Goal: Task Accomplishment & Management: Complete application form

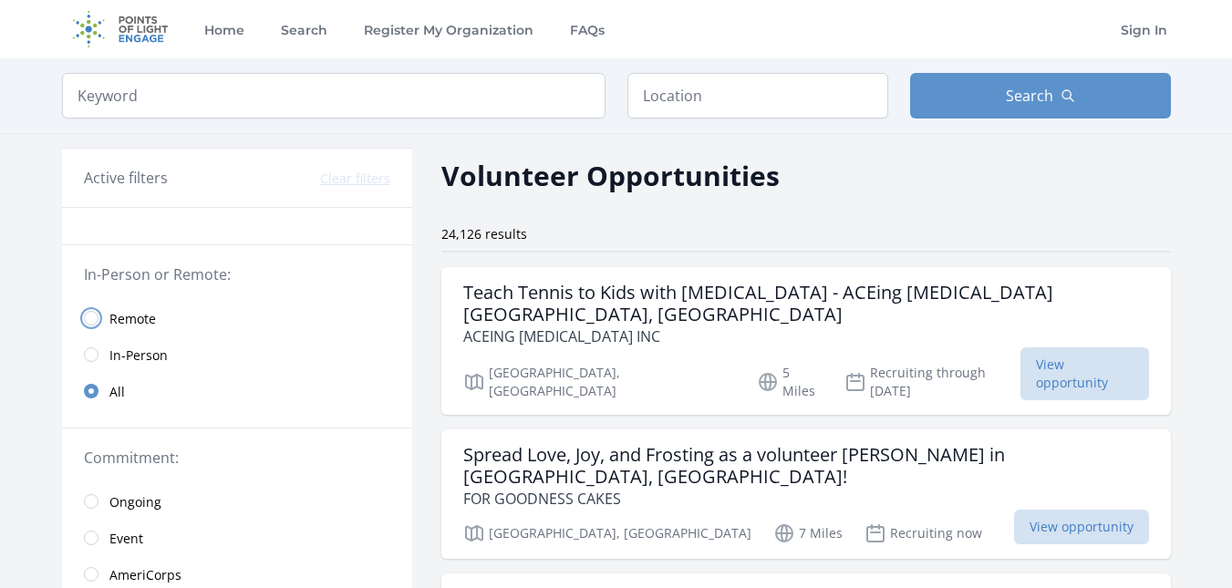
click at [94, 316] on input "radio" at bounding box center [91, 318] width 15 height 15
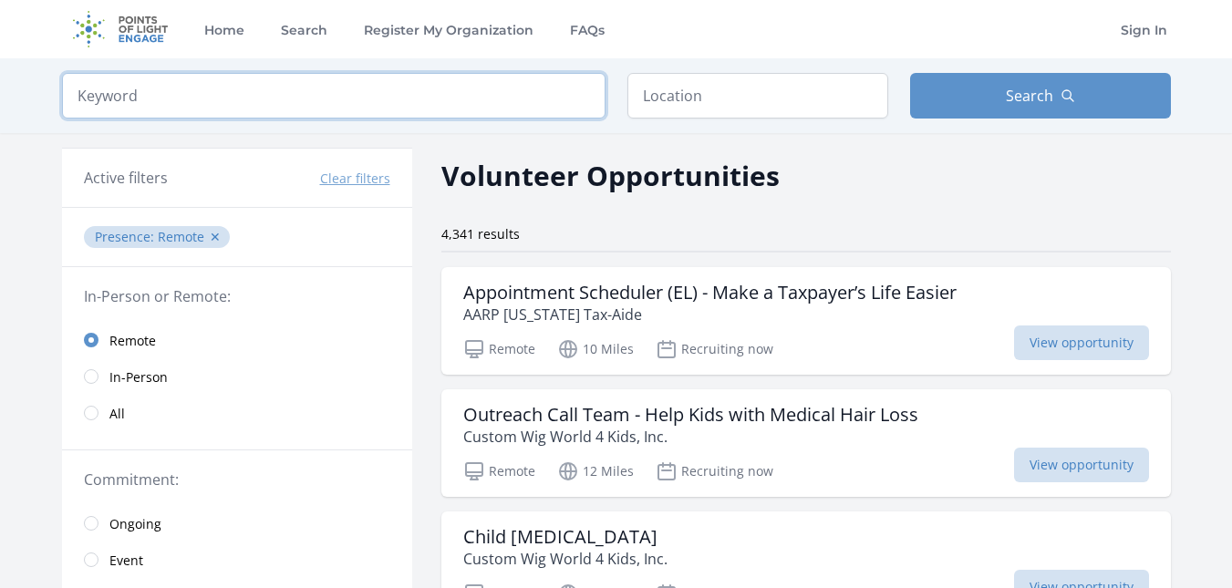
click at [130, 112] on input "search" at bounding box center [334, 96] width 544 height 46
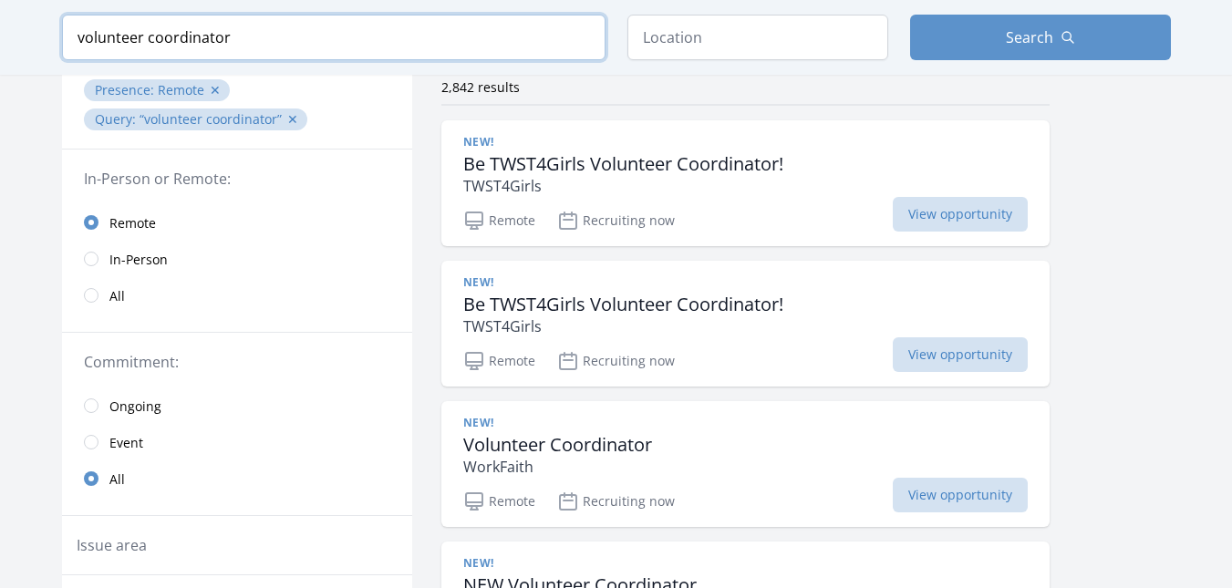
scroll to position [191, 0]
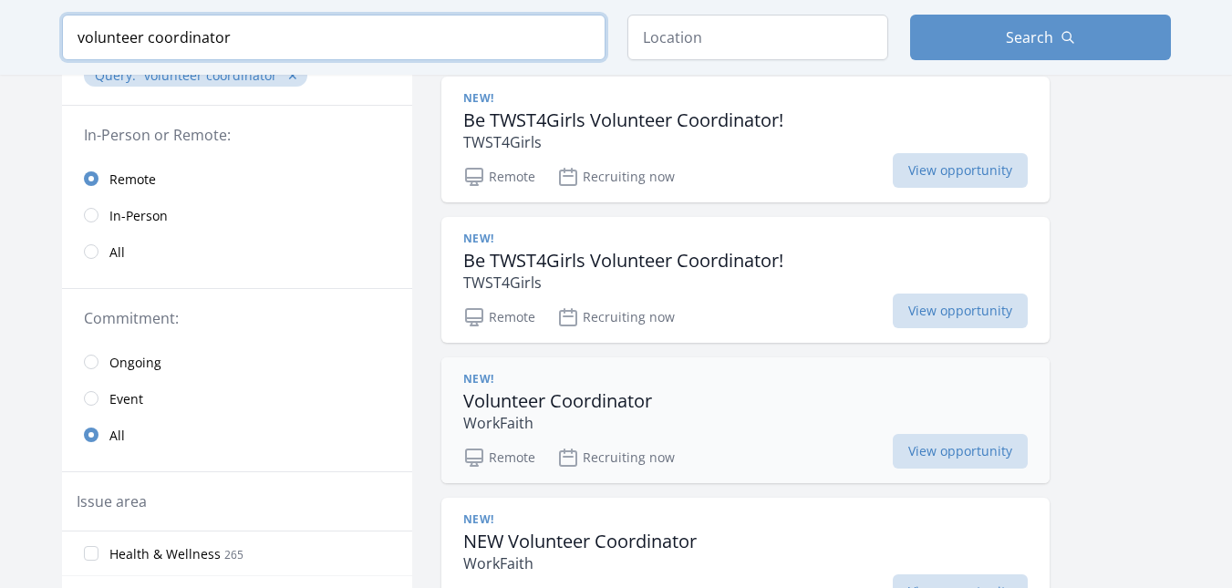
type input "volunteer coordinator"
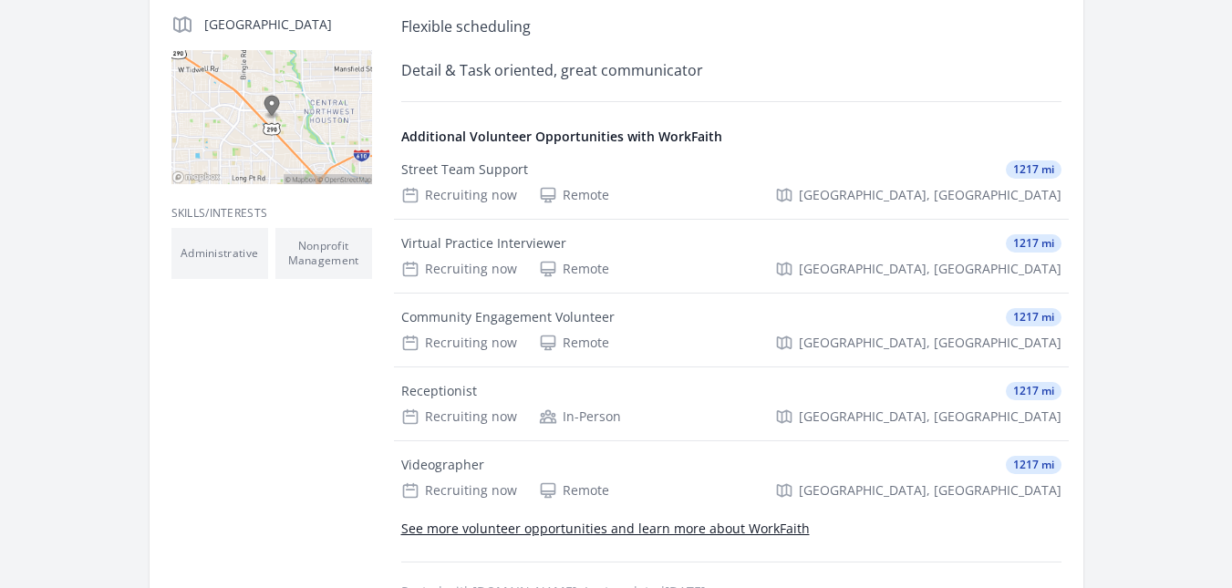
scroll to position [470, 0]
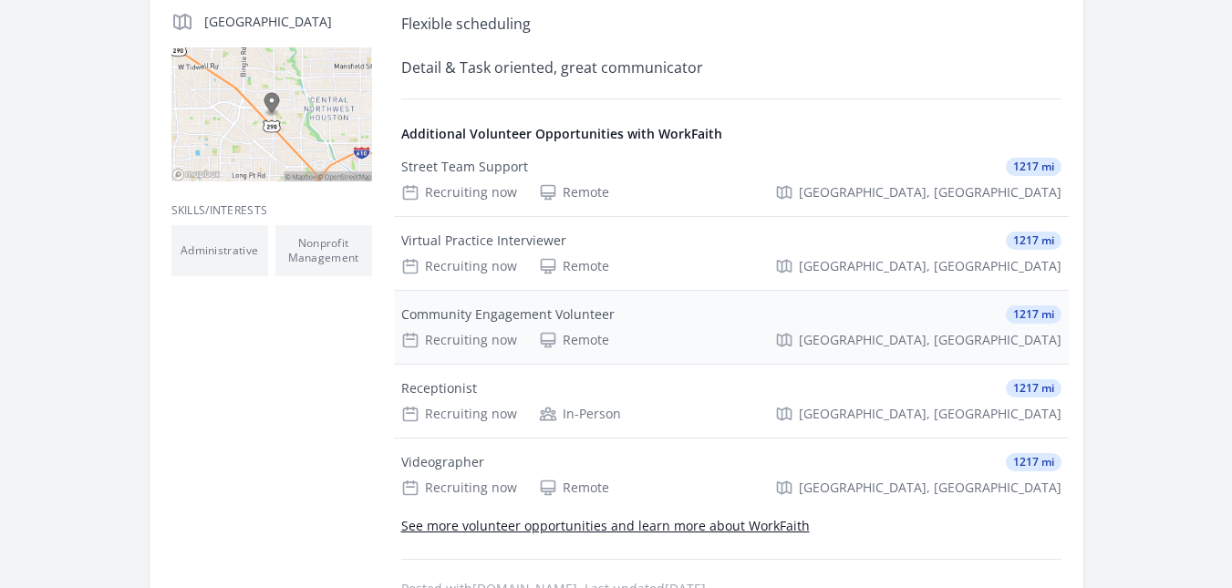
click at [502, 323] on div "Community Engagement Volunteer" at bounding box center [507, 315] width 213 height 18
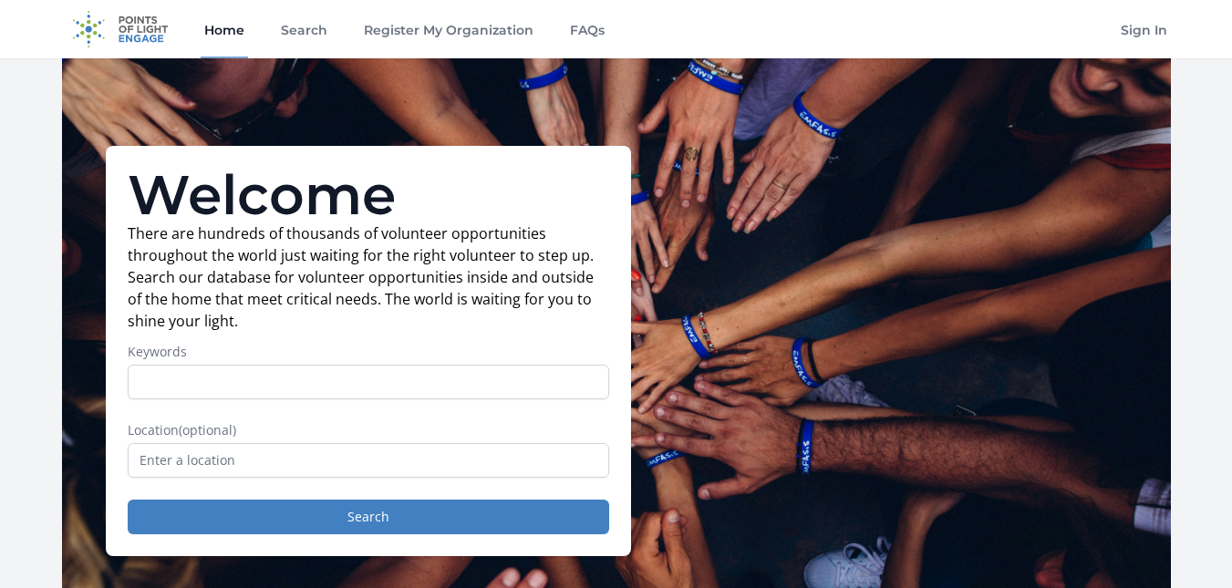
click at [420, 380] on input "Keywords" at bounding box center [369, 382] width 482 height 35
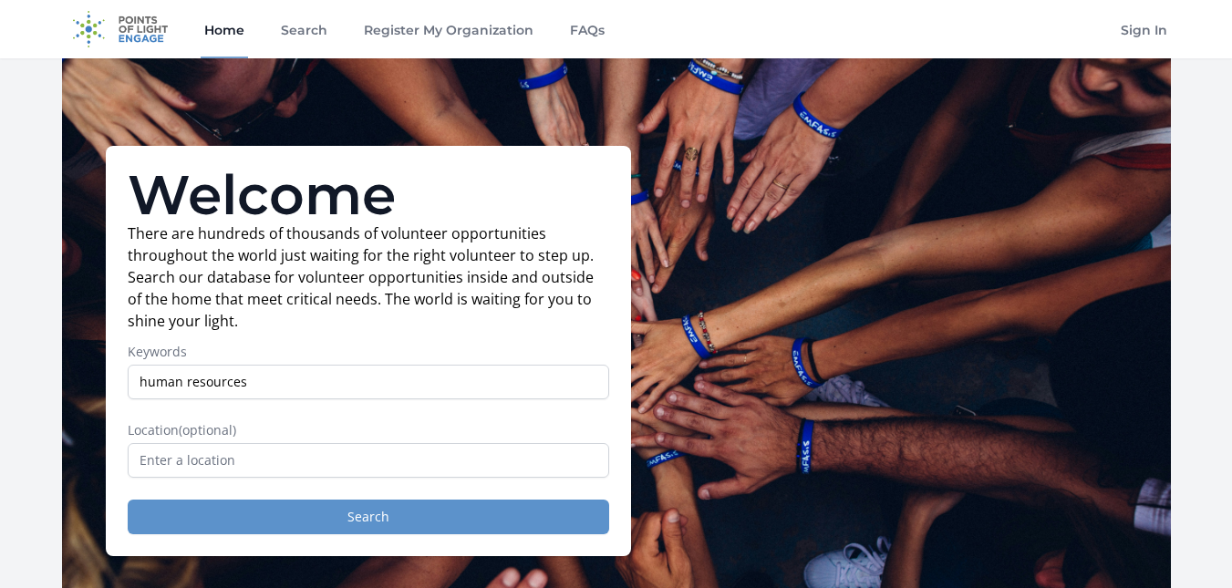
type input "human resources"
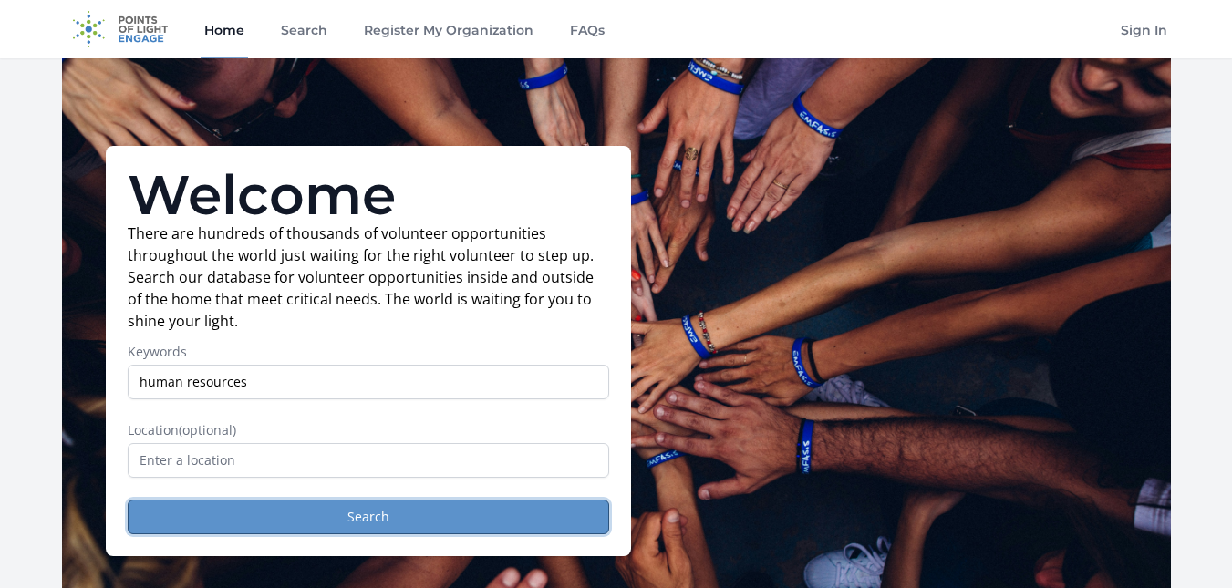
click at [419, 510] on button "Search" at bounding box center [369, 517] width 482 height 35
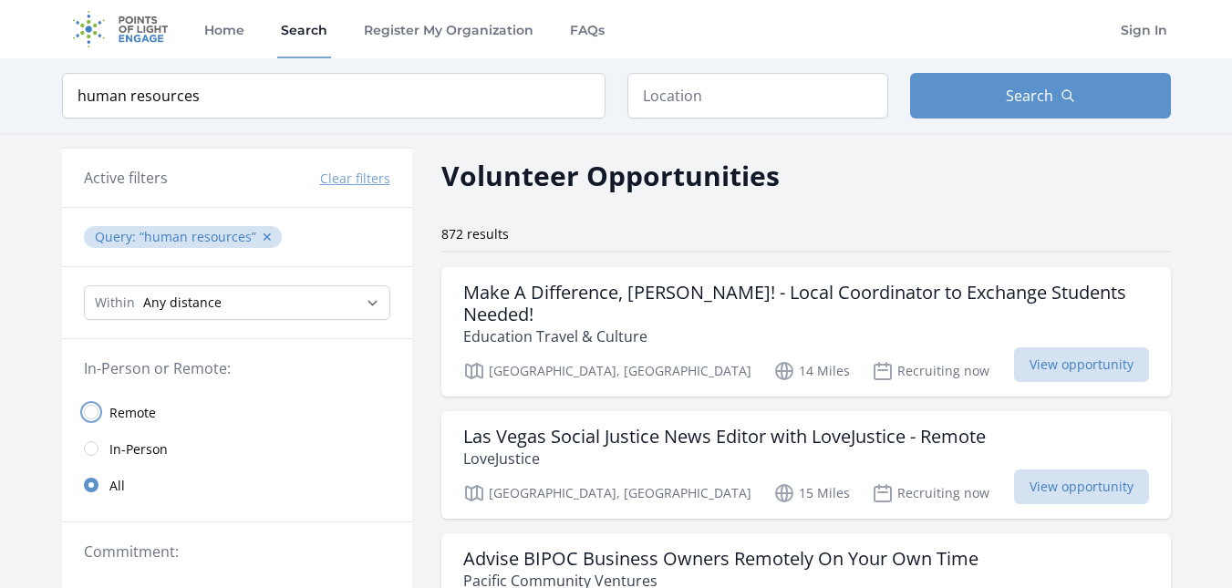
click at [88, 409] on input "radio" at bounding box center [91, 412] width 15 height 15
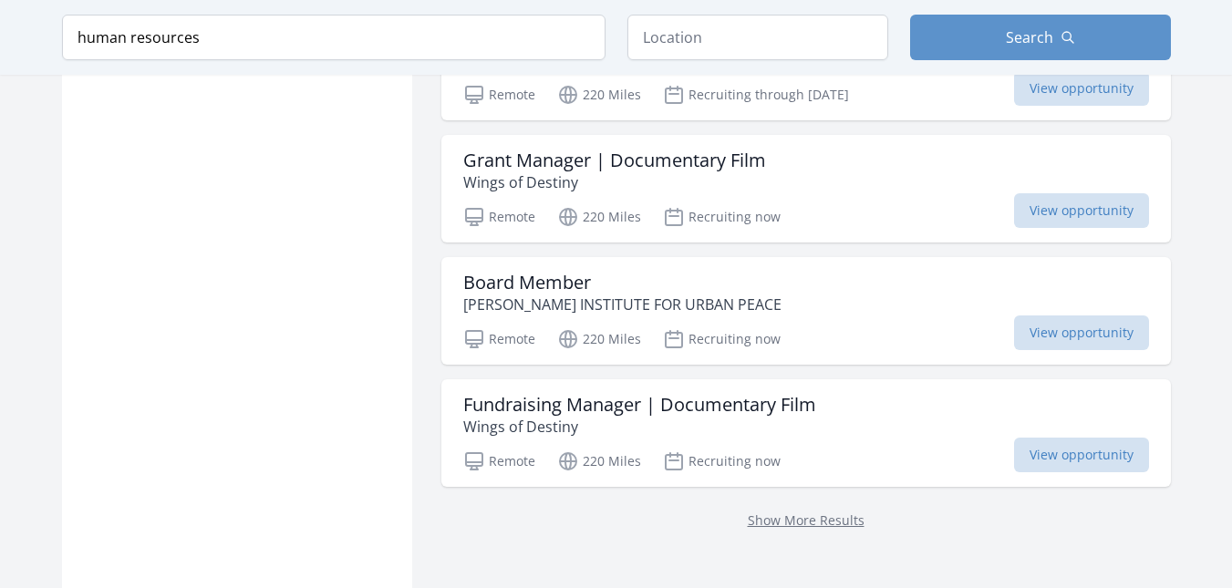
scroll to position [2211, 0]
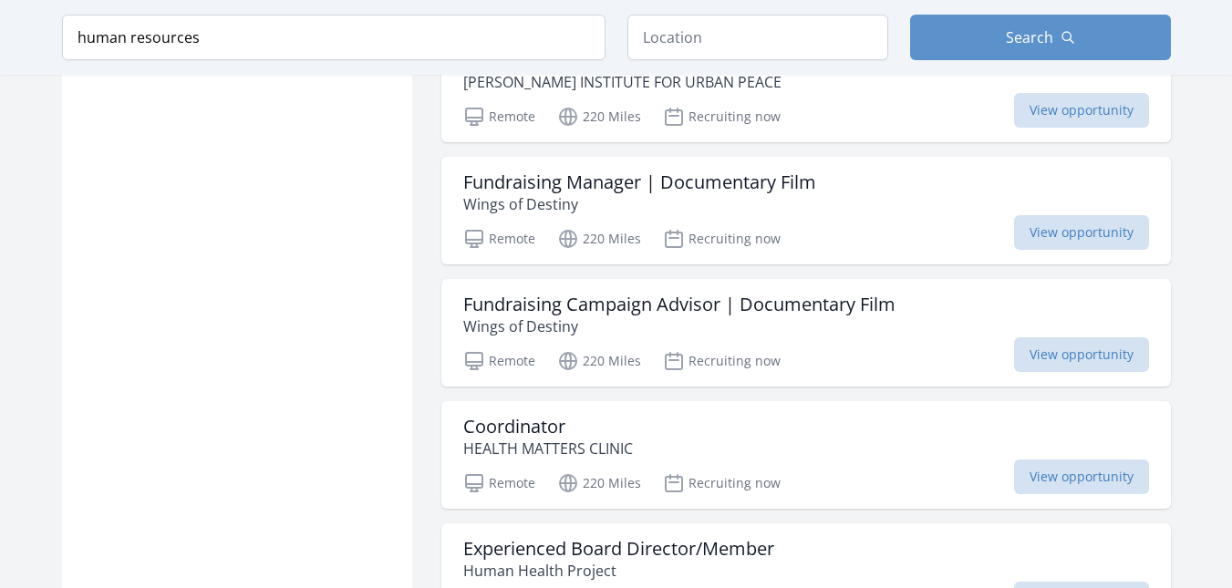
scroll to position [2447, 0]
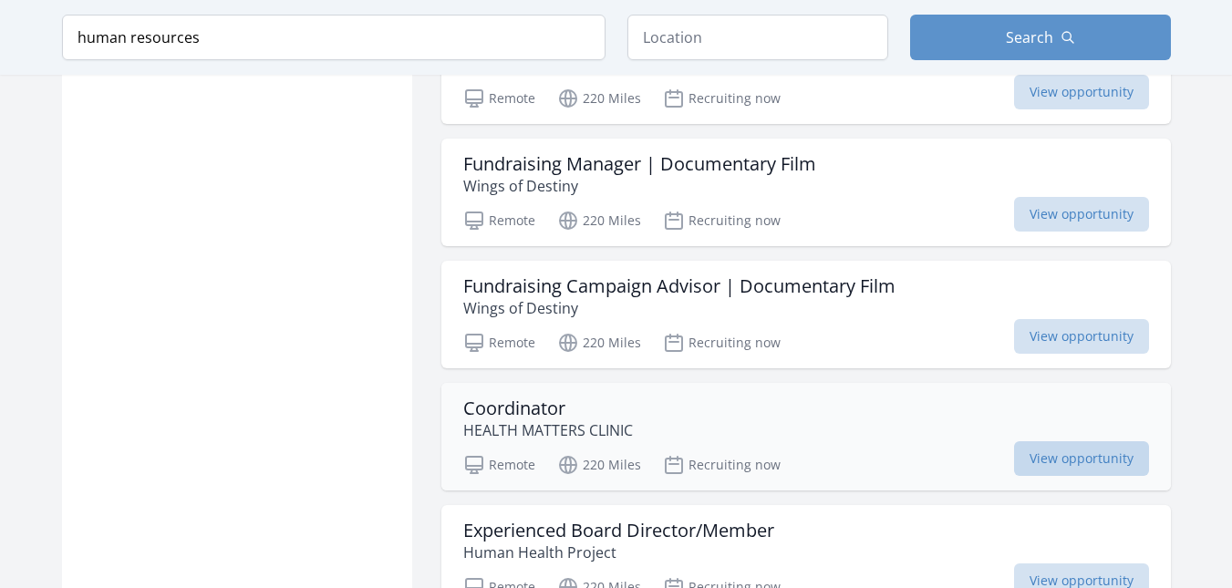
click at [1112, 441] on span "View opportunity" at bounding box center [1081, 458] width 135 height 35
click at [342, 50] on input "human resources" at bounding box center [334, 38] width 544 height 46
type input "h"
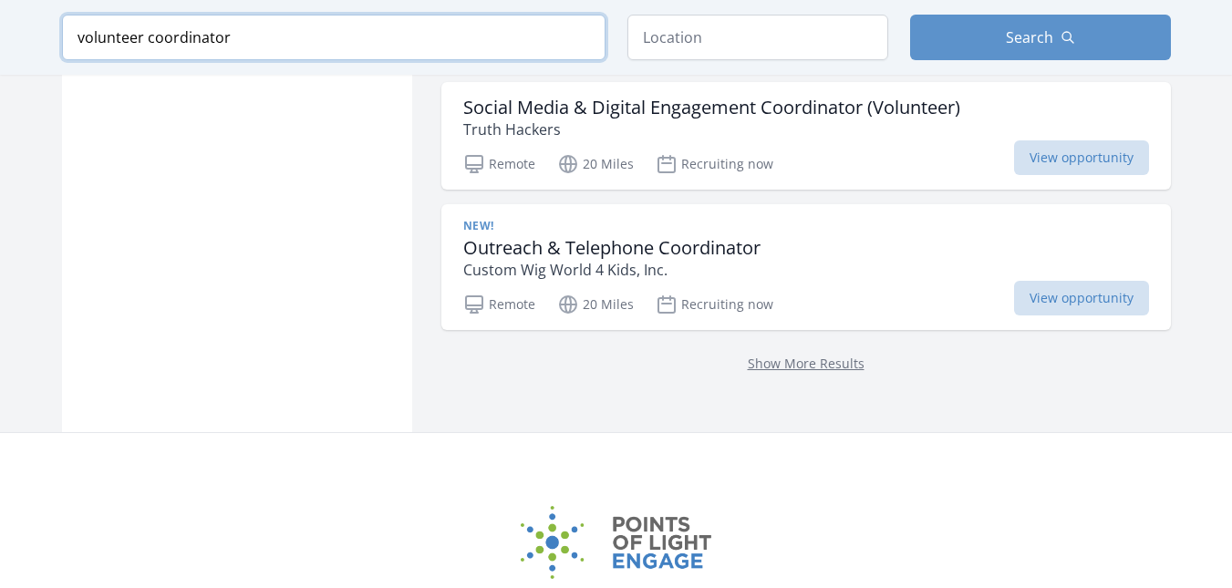
click button "submit" at bounding box center [0, 0] width 0 height 0
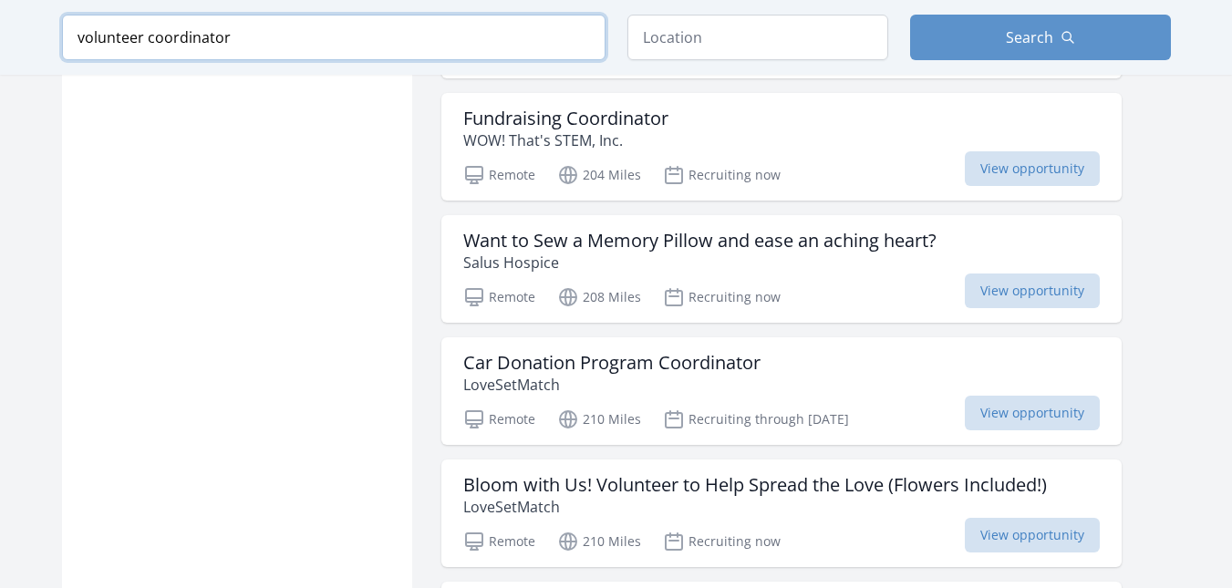
click at [462, 25] on input "volunteer coordinator" at bounding box center [334, 38] width 544 height 46
type input "v"
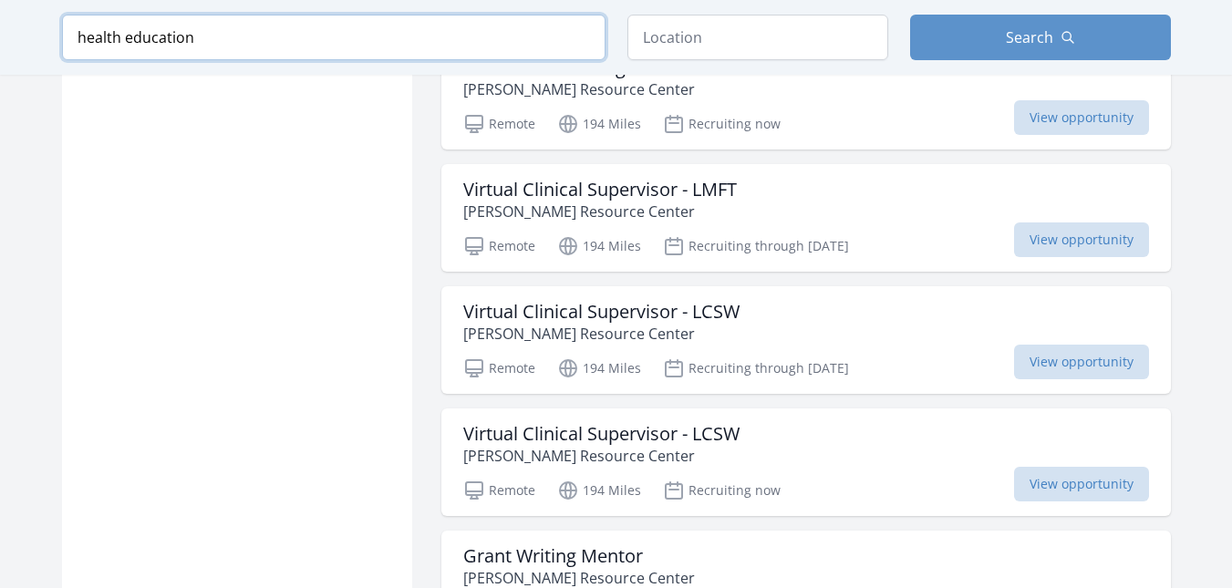
click button "submit" at bounding box center [0, 0] width 0 height 0
click at [1020, 38] on span "Search" at bounding box center [1029, 37] width 47 height 22
click at [490, 52] on input "health education" at bounding box center [334, 38] width 544 height 46
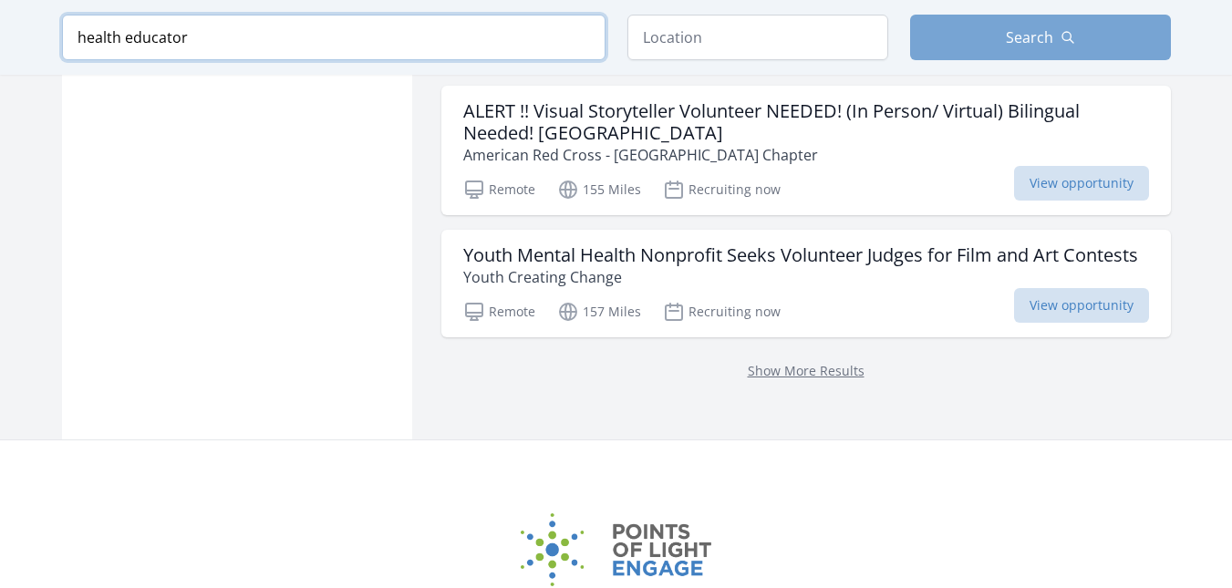
type input "health educator"
click at [955, 43] on button "Search" at bounding box center [1040, 38] width 261 height 46
click at [1013, 41] on span "Search" at bounding box center [1029, 37] width 47 height 22
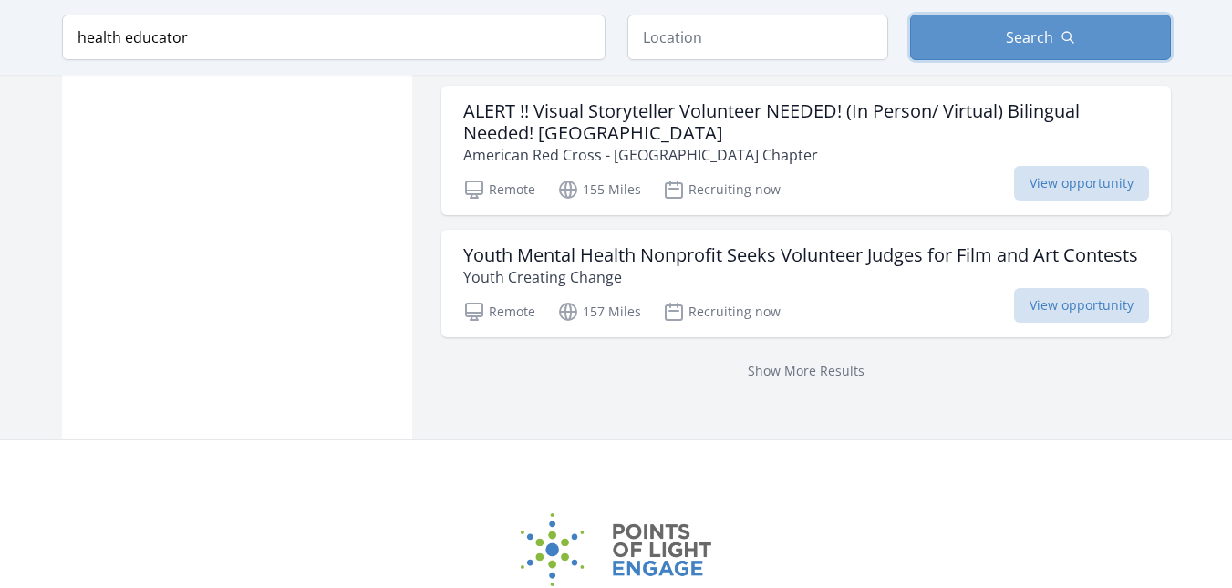
click at [910, 15] on button "Search" at bounding box center [1040, 38] width 261 height 46
click at [336, 39] on input "health educator" at bounding box center [334, 38] width 544 height 46
type input "h"
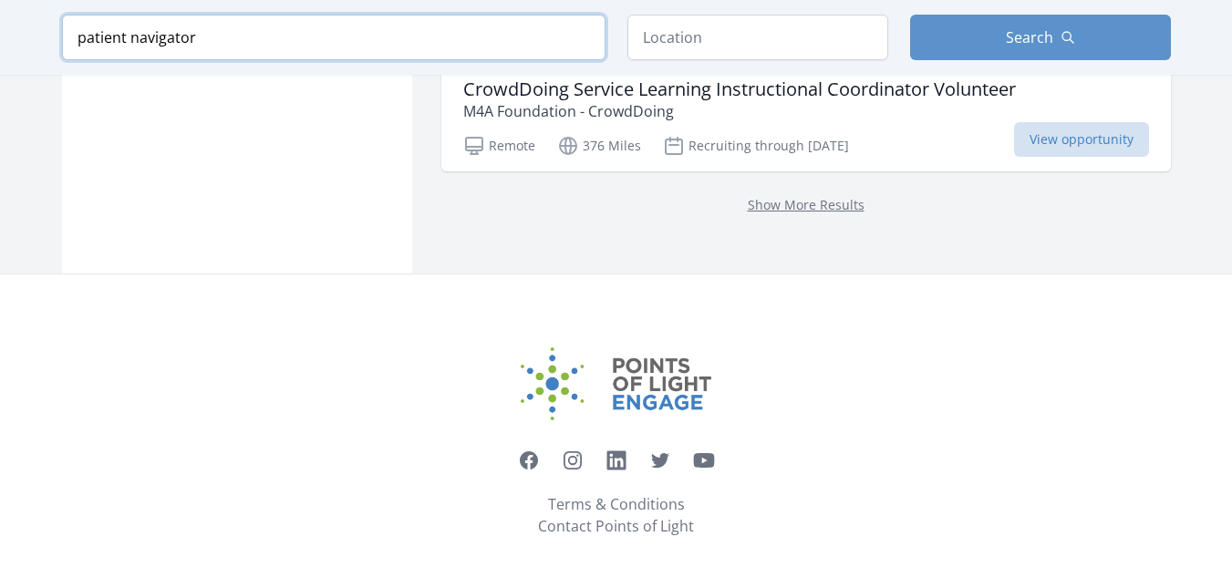
click at [284, 28] on input "patient navigator" at bounding box center [334, 38] width 544 height 46
type input "p"
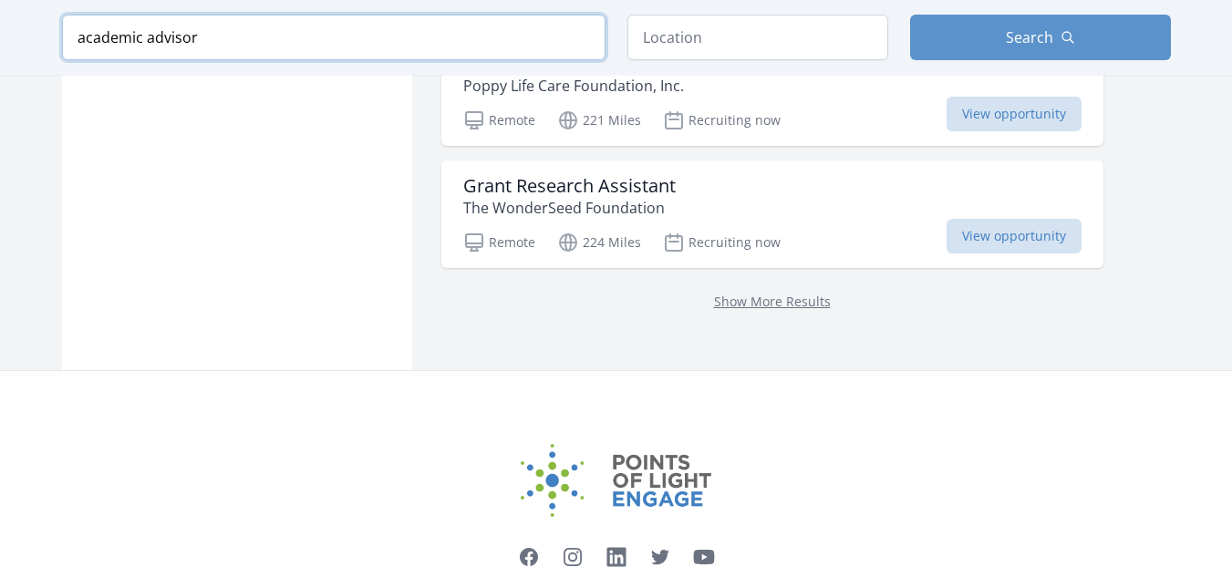
click button "submit" at bounding box center [0, 0] width 0 height 0
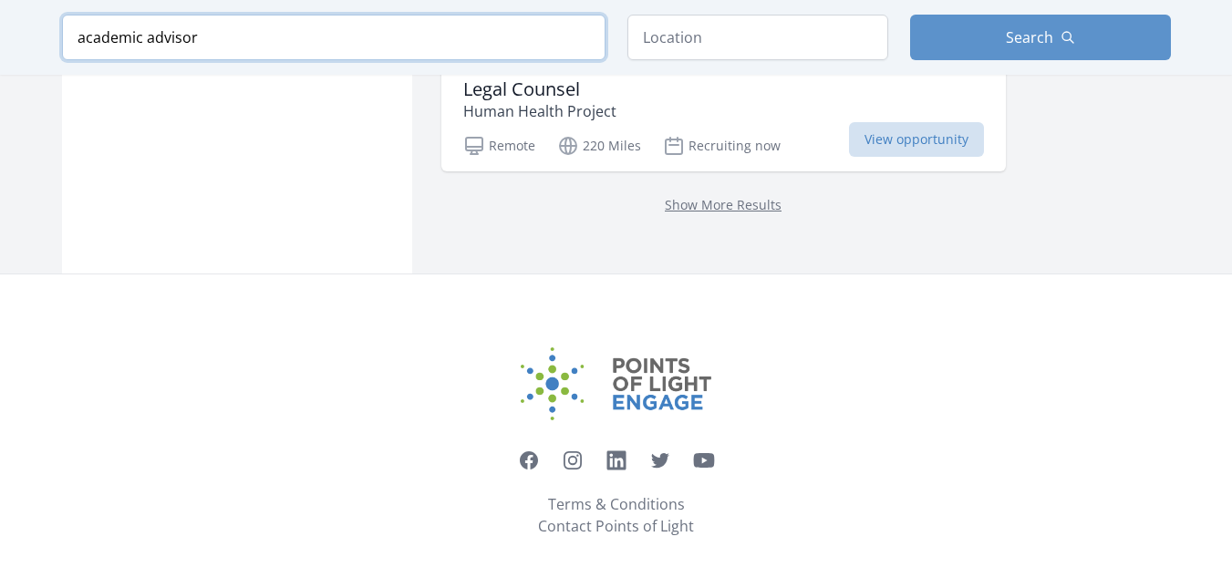
click at [227, 60] on input "academic advisor" at bounding box center [334, 38] width 544 height 46
type input "a"
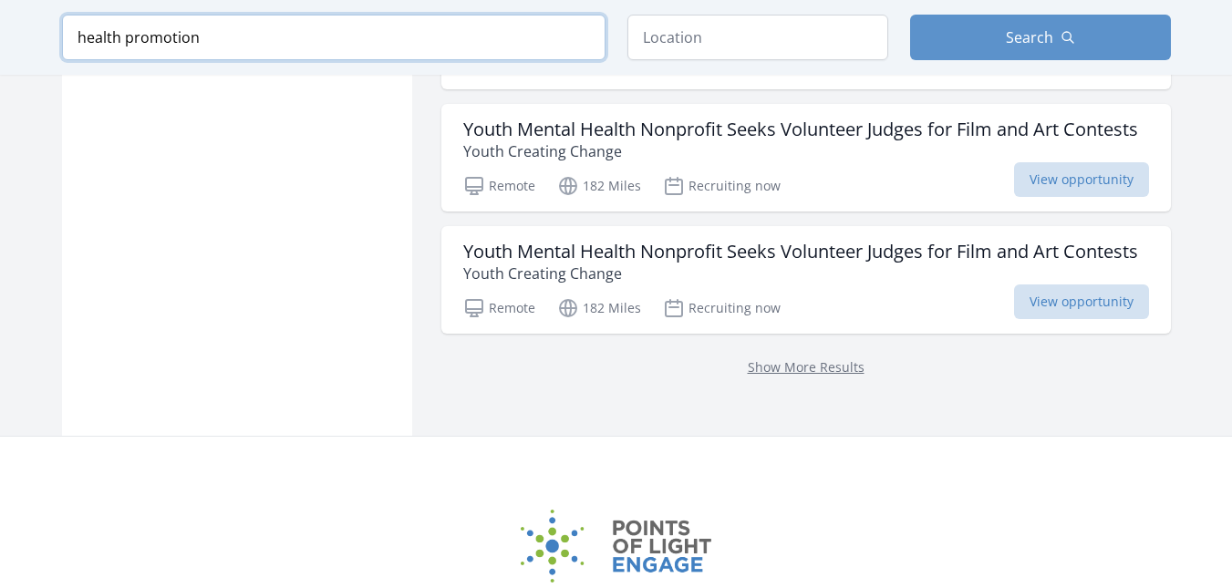
type input "health promotion"
click button "submit" at bounding box center [0, 0] width 0 height 0
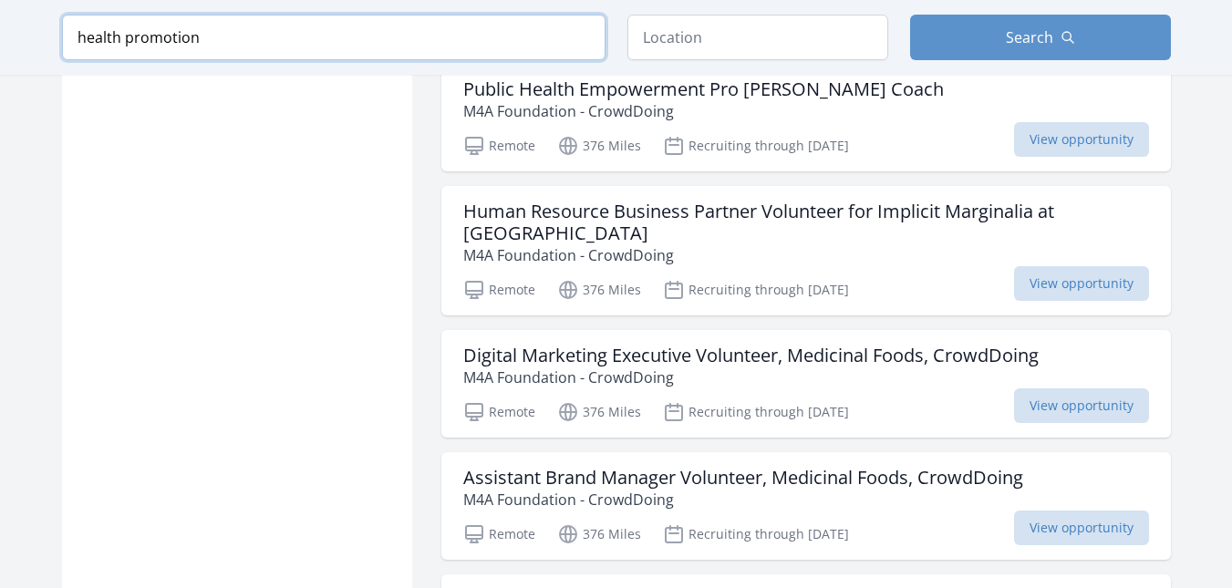
click at [294, 38] on input "health promotion" at bounding box center [334, 38] width 544 height 46
click at [577, 36] on input "health promotion" at bounding box center [334, 38] width 544 height 46
click at [508, 38] on input "search" at bounding box center [334, 38] width 544 height 46
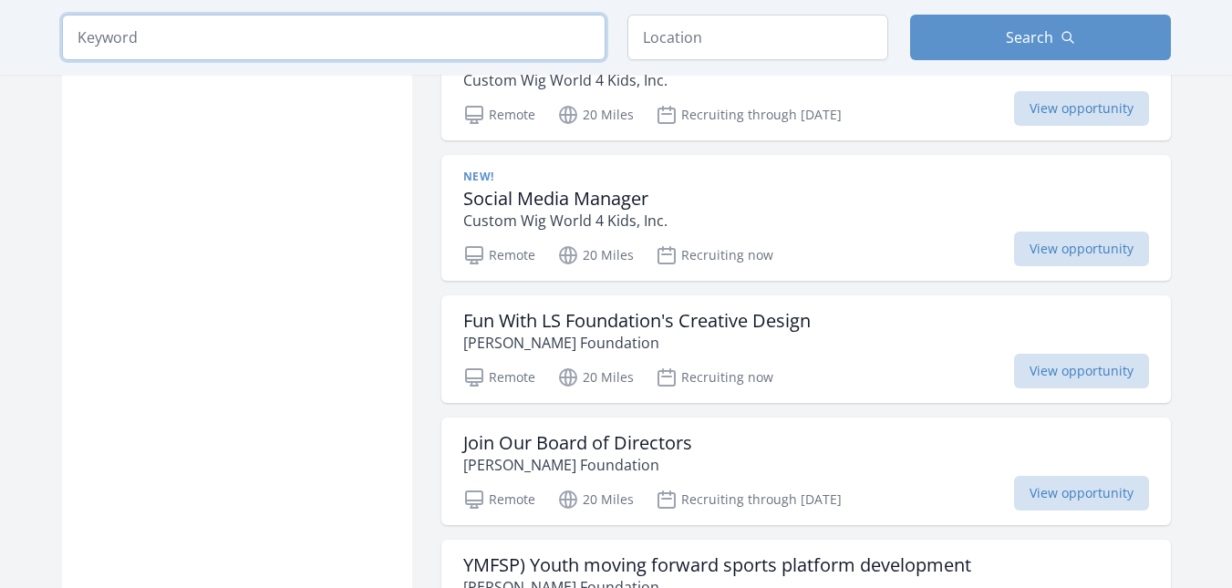
click at [298, 34] on input "search" at bounding box center [334, 38] width 544 height 46
click at [404, 54] on input "search" at bounding box center [334, 38] width 544 height 46
click at [480, 33] on input "search" at bounding box center [334, 38] width 544 height 46
click at [422, 34] on input "search" at bounding box center [334, 38] width 544 height 46
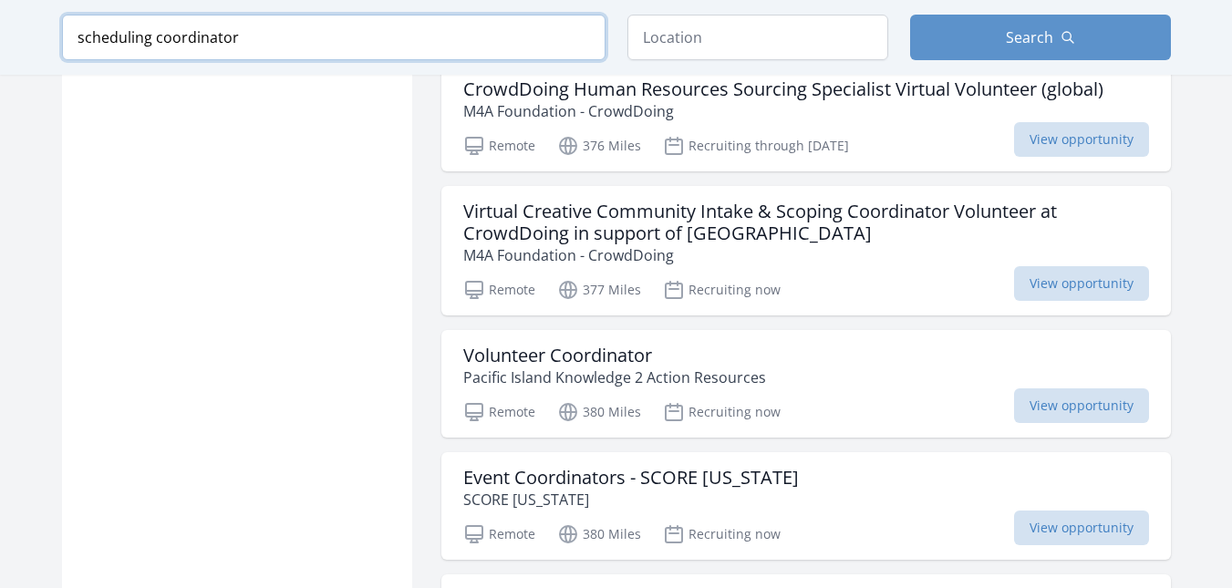
click at [330, 36] on input "scheduling coordinator" at bounding box center [334, 38] width 544 height 46
type input "s"
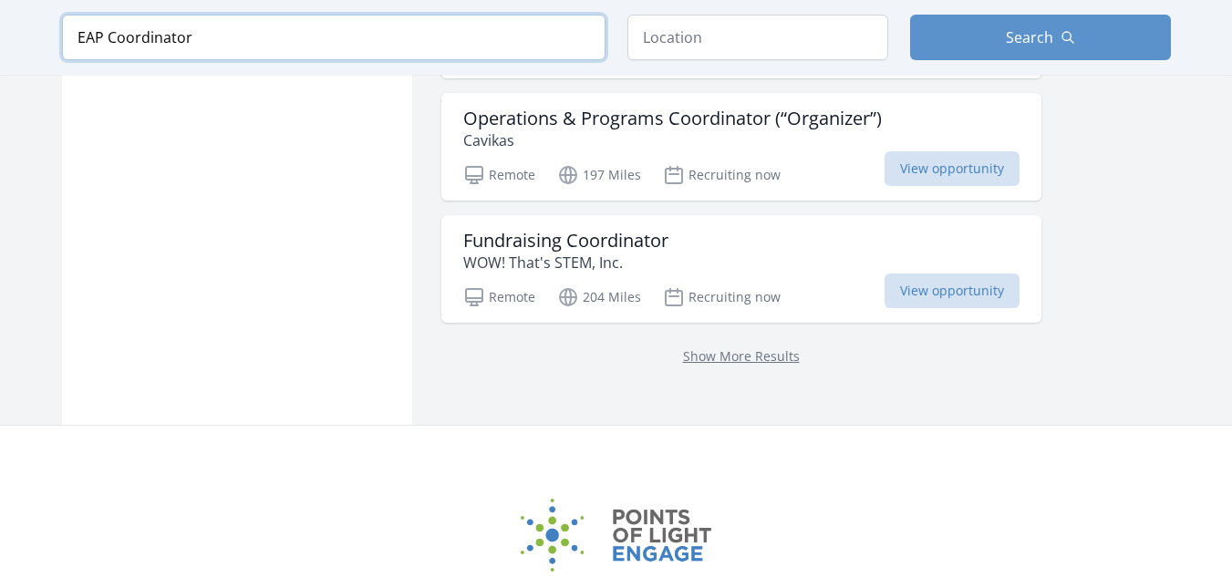
click at [104, 36] on input "EAP Coordinator" at bounding box center [334, 38] width 544 height 46
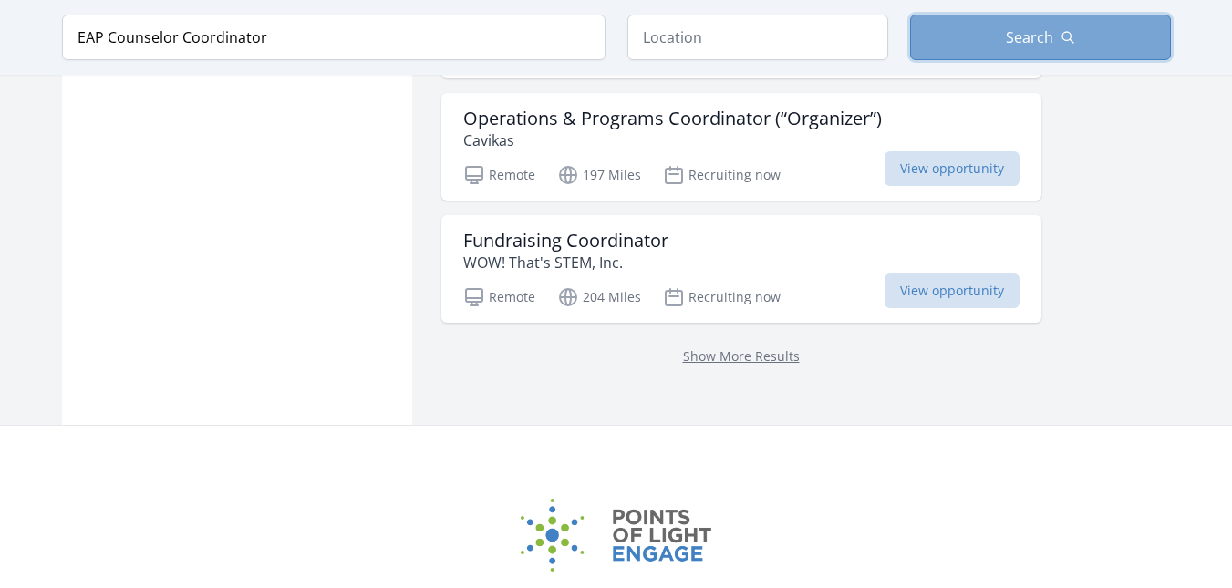
click at [1103, 28] on button "Search" at bounding box center [1040, 38] width 261 height 46
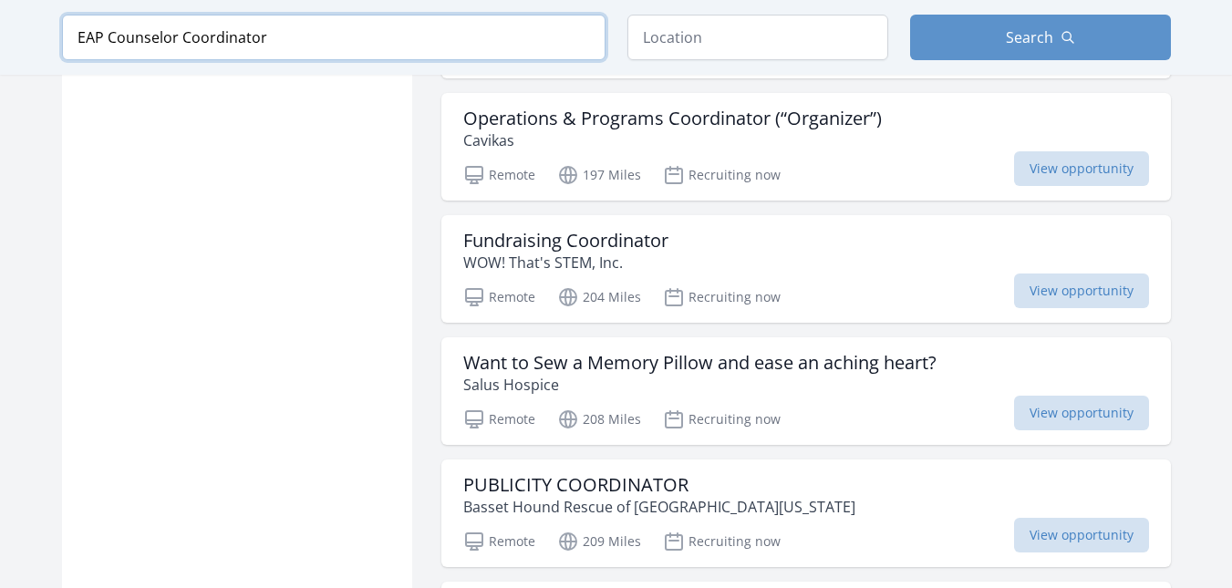
click at [366, 22] on input "EAP Counselor Coordinator" at bounding box center [334, 38] width 544 height 46
type input "E"
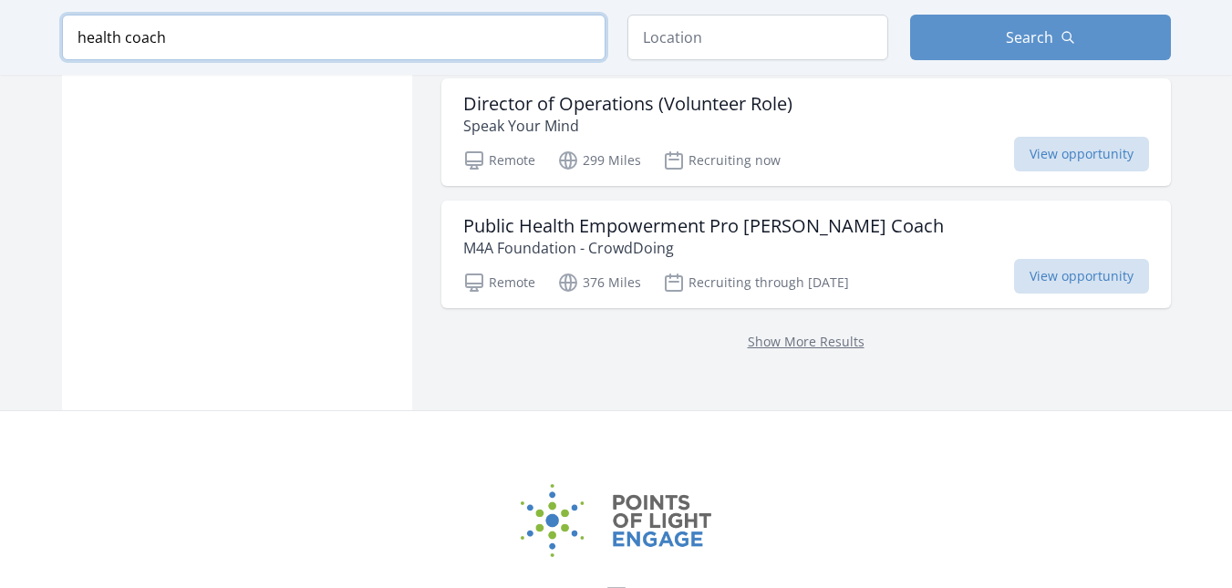
click at [117, 39] on input "health coach" at bounding box center [334, 38] width 544 height 46
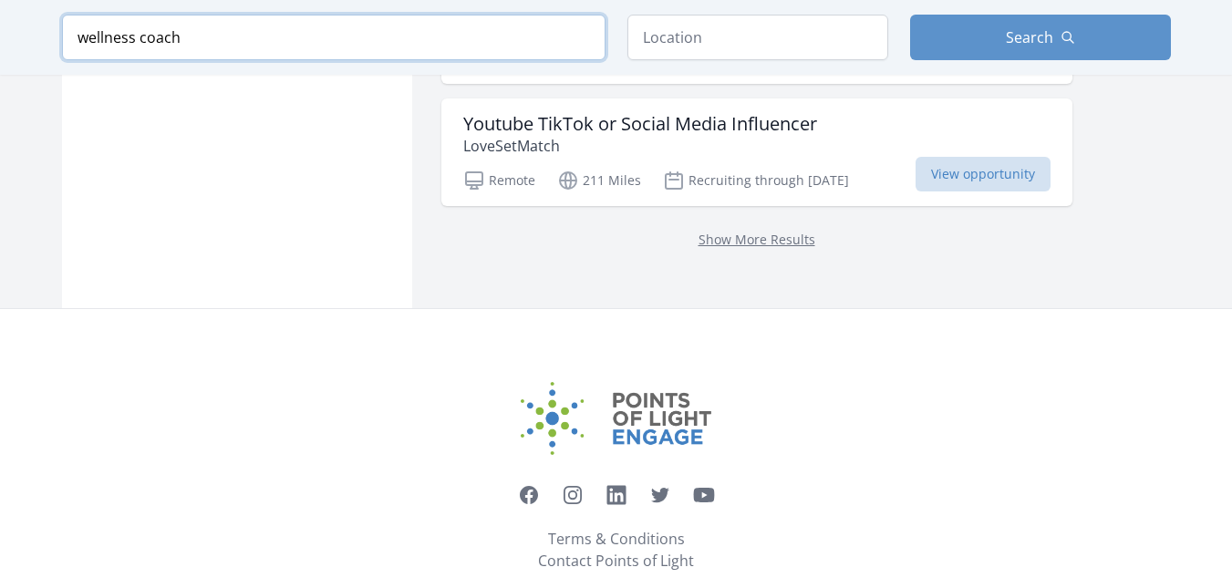
click button "submit" at bounding box center [0, 0] width 0 height 0
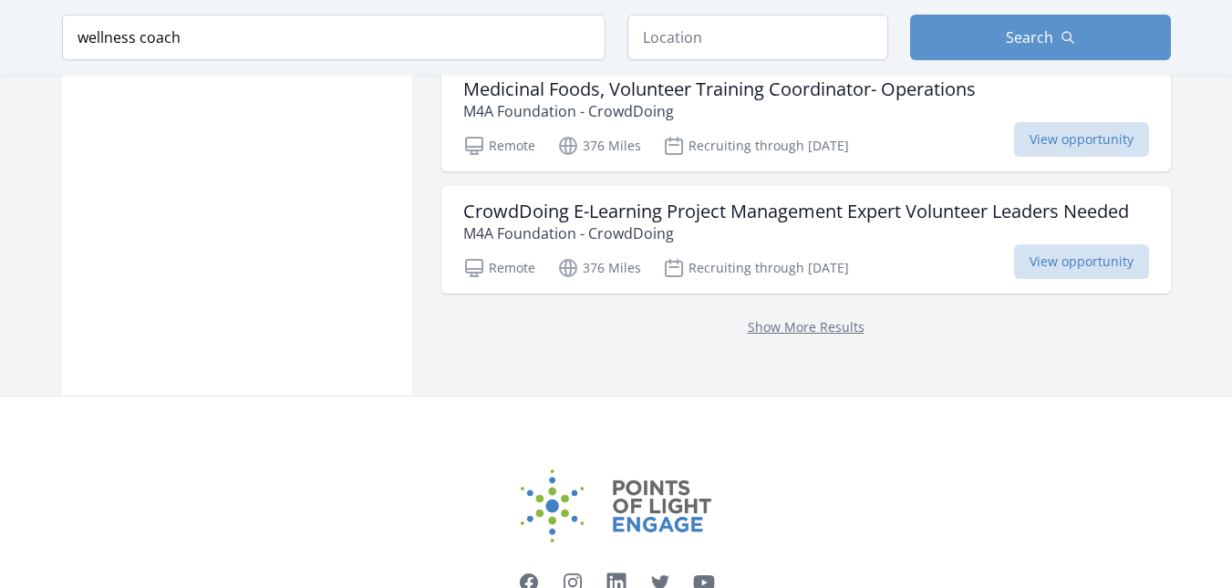
click at [1068, 35] on span "View opportunity" at bounding box center [1081, 17] width 135 height 35
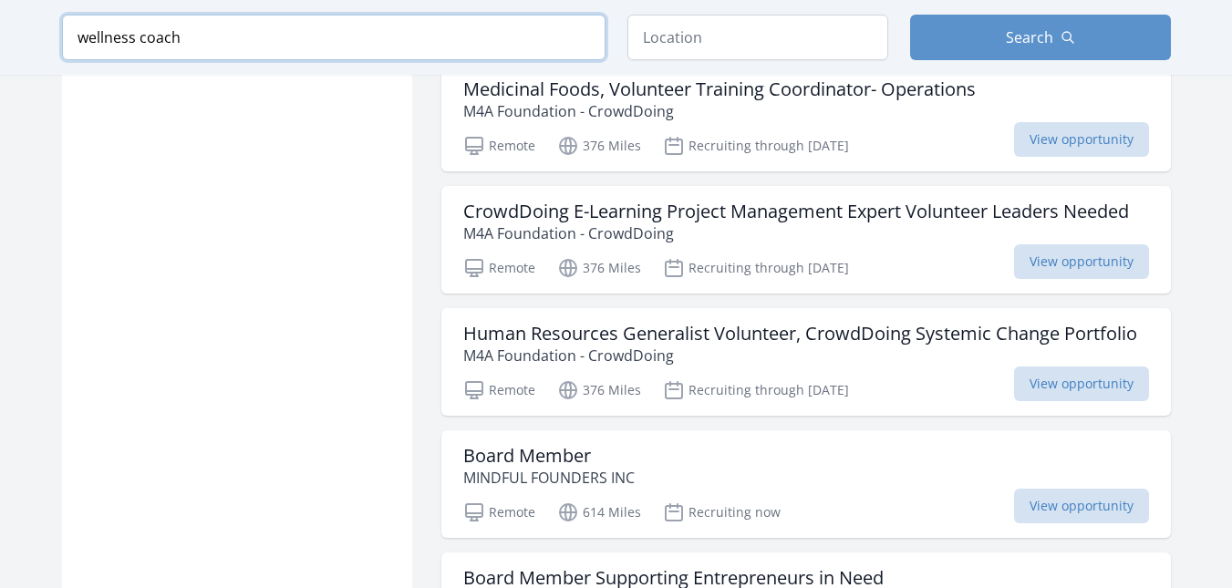
click at [293, 60] on input "wellness coach" at bounding box center [334, 38] width 544 height 46
type input "w"
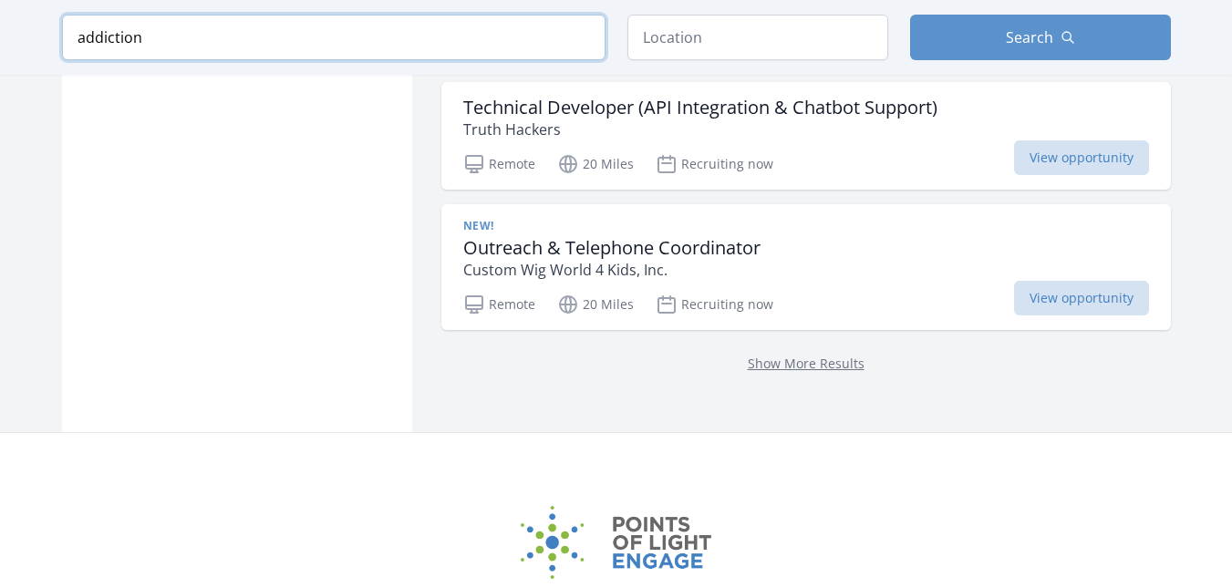
type input "addiction"
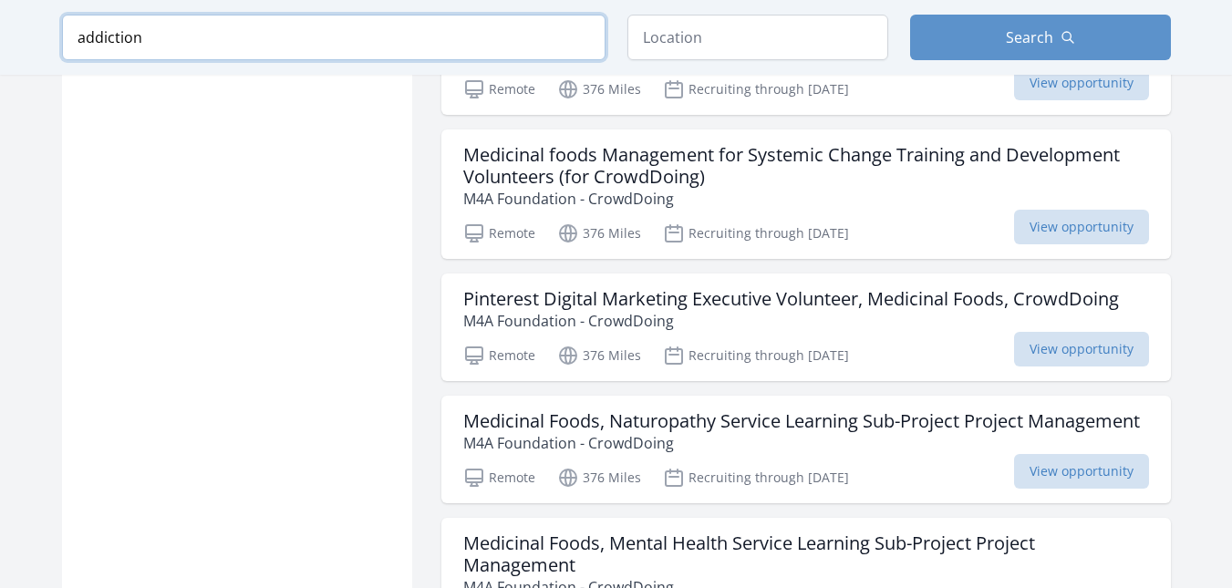
click at [582, 60] on input "addiction" at bounding box center [334, 38] width 544 height 46
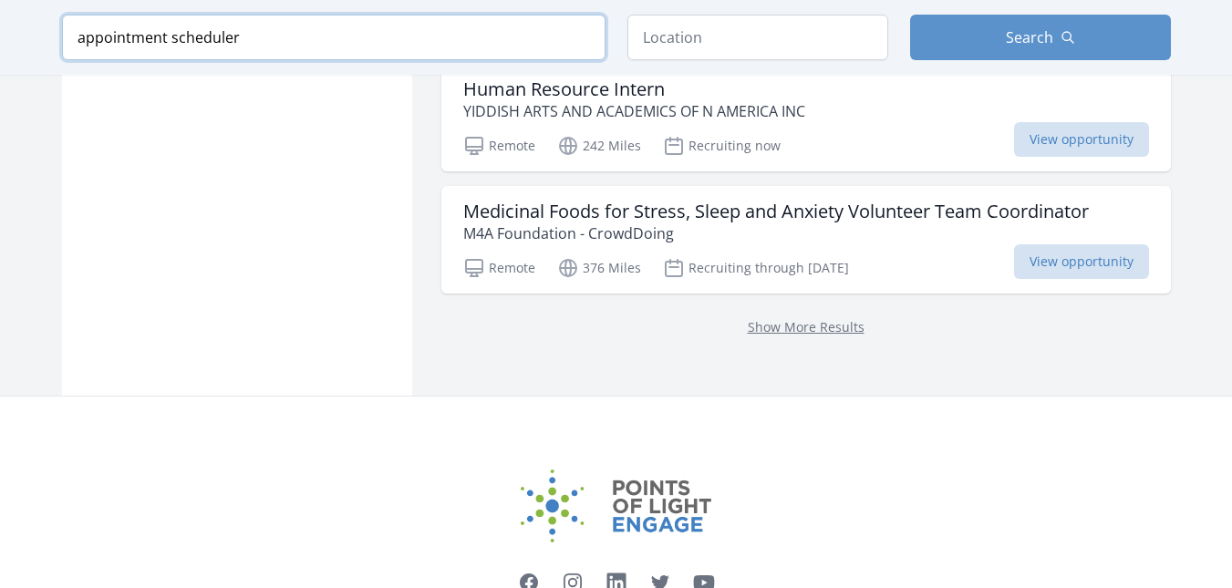
type input "appointment scheduler"
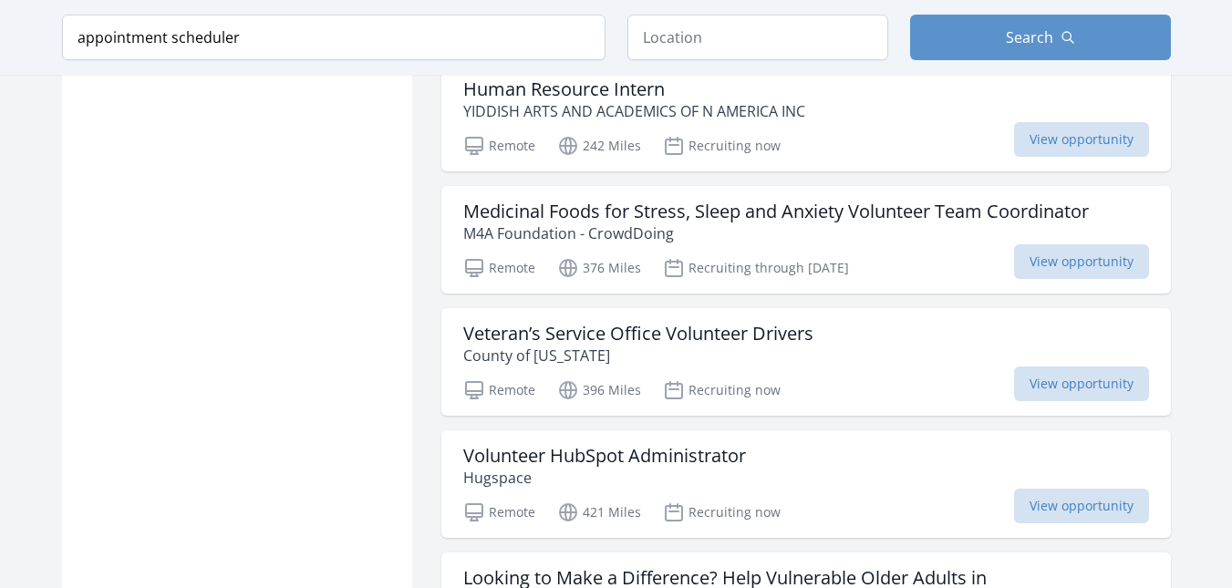
click at [306, 60] on input "appointment scheduler" at bounding box center [334, 38] width 544 height 46
click at [585, 60] on input "appointment scheduler" at bounding box center [334, 38] width 544 height 46
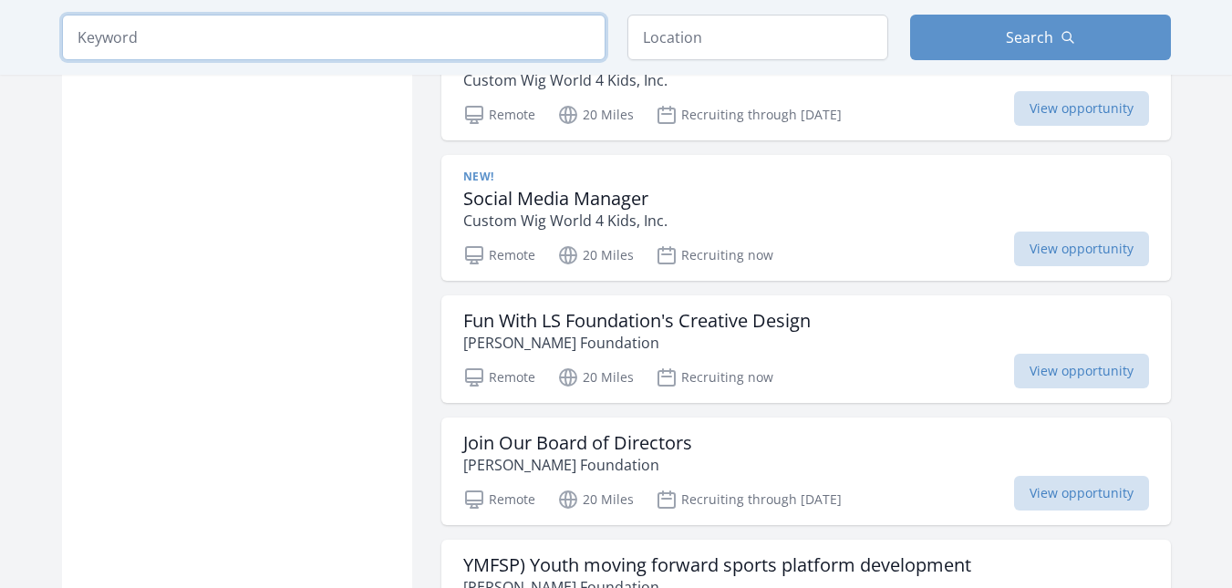
click at [329, 46] on input "search" at bounding box center [334, 38] width 544 height 46
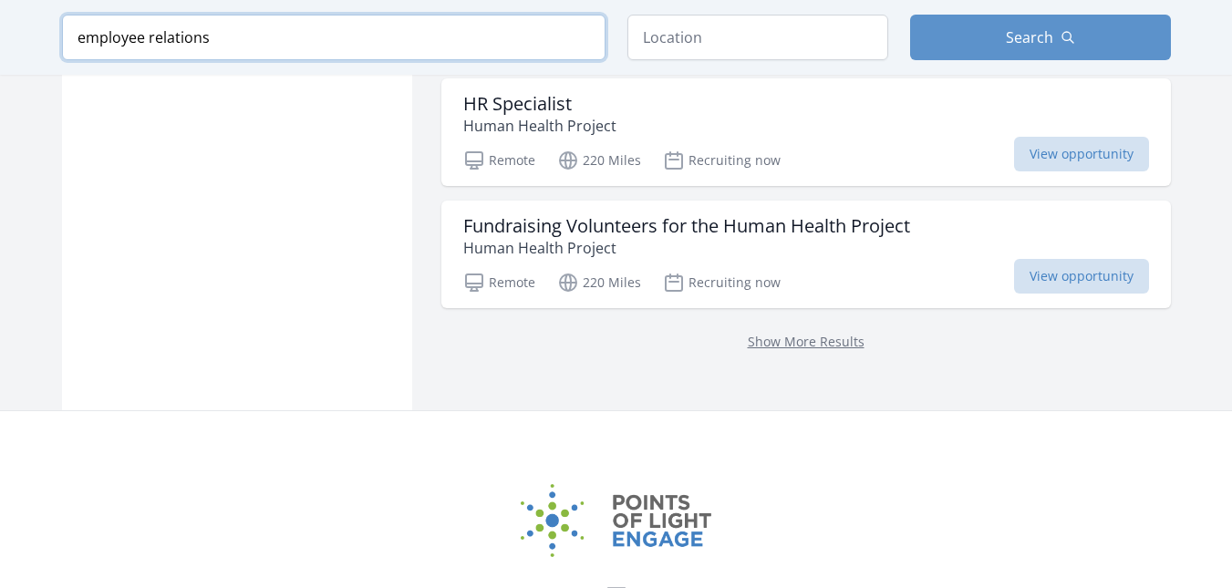
type input "employee relations"
click button "submit" at bounding box center [0, 0] width 0 height 0
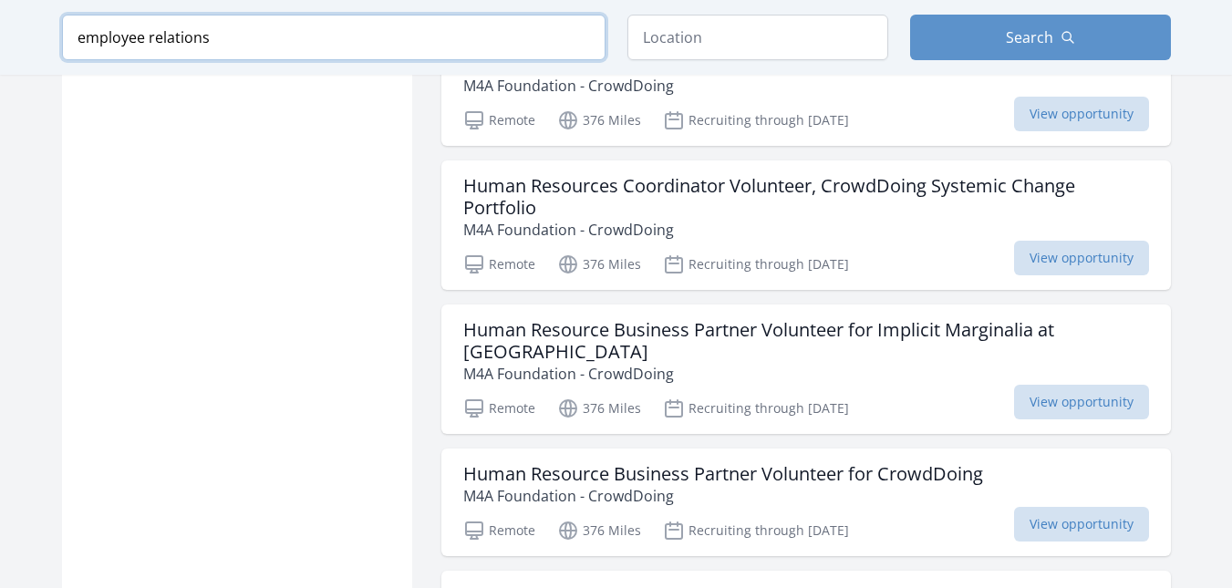
click at [437, 60] on input "employee relations" at bounding box center [334, 38] width 544 height 46
click at [583, 60] on input "employee relations" at bounding box center [334, 38] width 544 height 46
click at [515, 60] on input "search" at bounding box center [334, 38] width 544 height 46
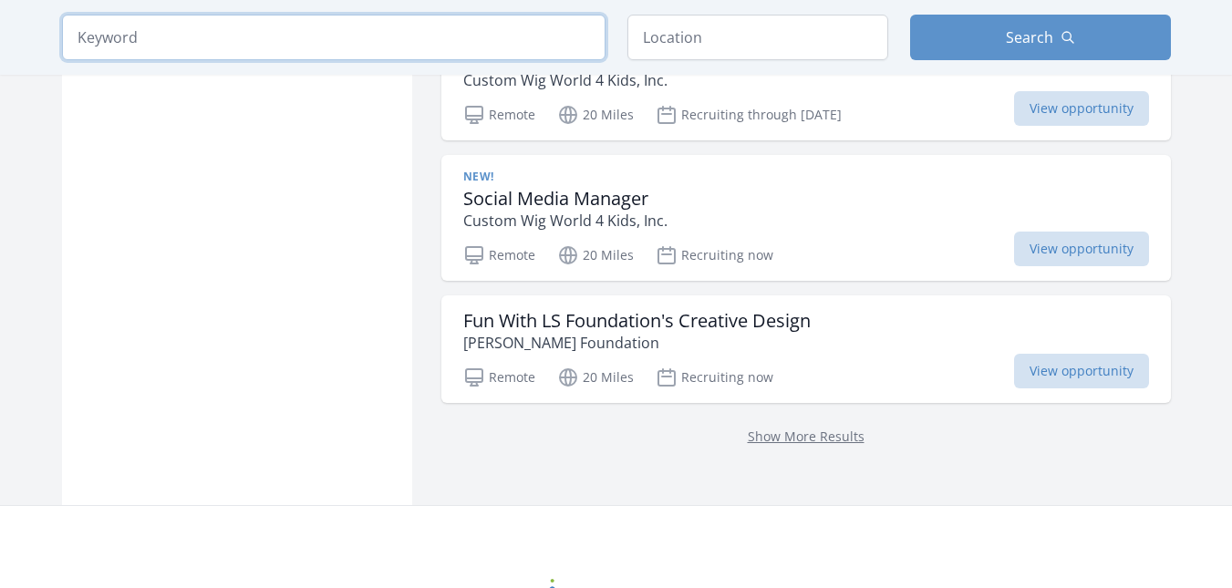
click at [402, 60] on input "search" at bounding box center [334, 38] width 544 height 46
click at [378, 60] on input "search" at bounding box center [334, 38] width 544 height 46
click at [306, 33] on input "search" at bounding box center [334, 38] width 544 height 46
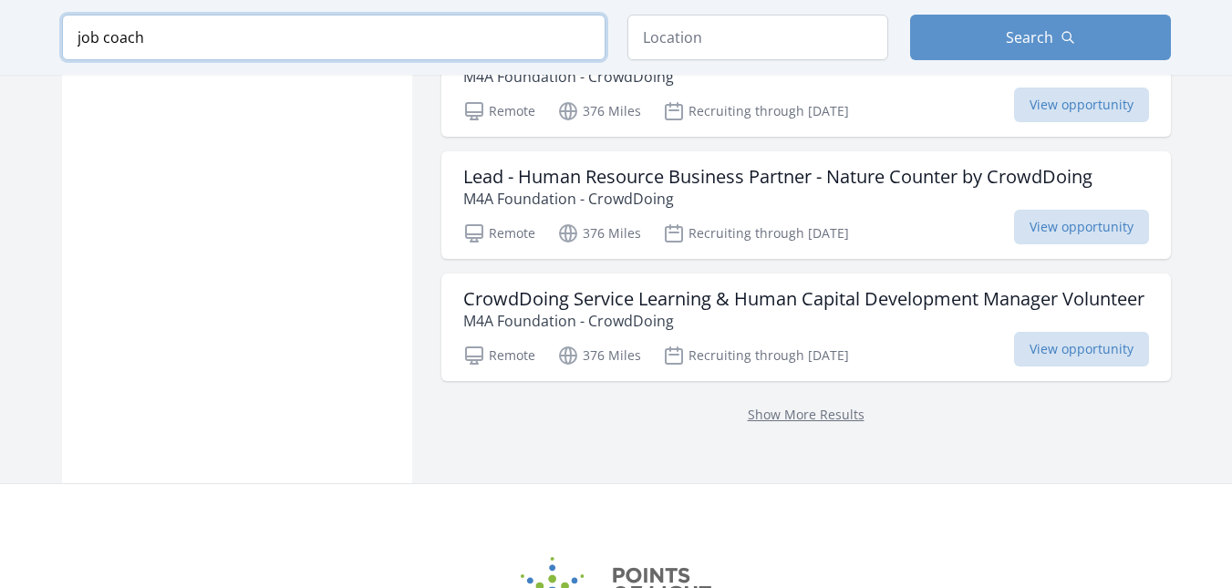
click at [508, 22] on input "job coach" at bounding box center [334, 38] width 544 height 46
type input "j"
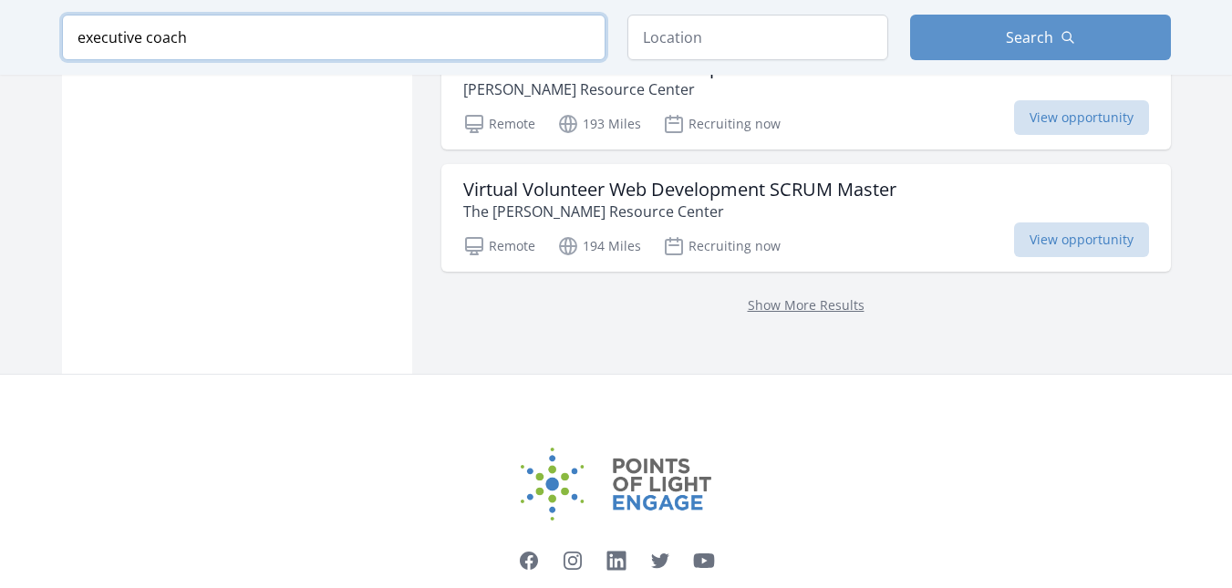
click at [141, 35] on input "executive coach" at bounding box center [334, 38] width 544 height 46
type input "executive educational coach"
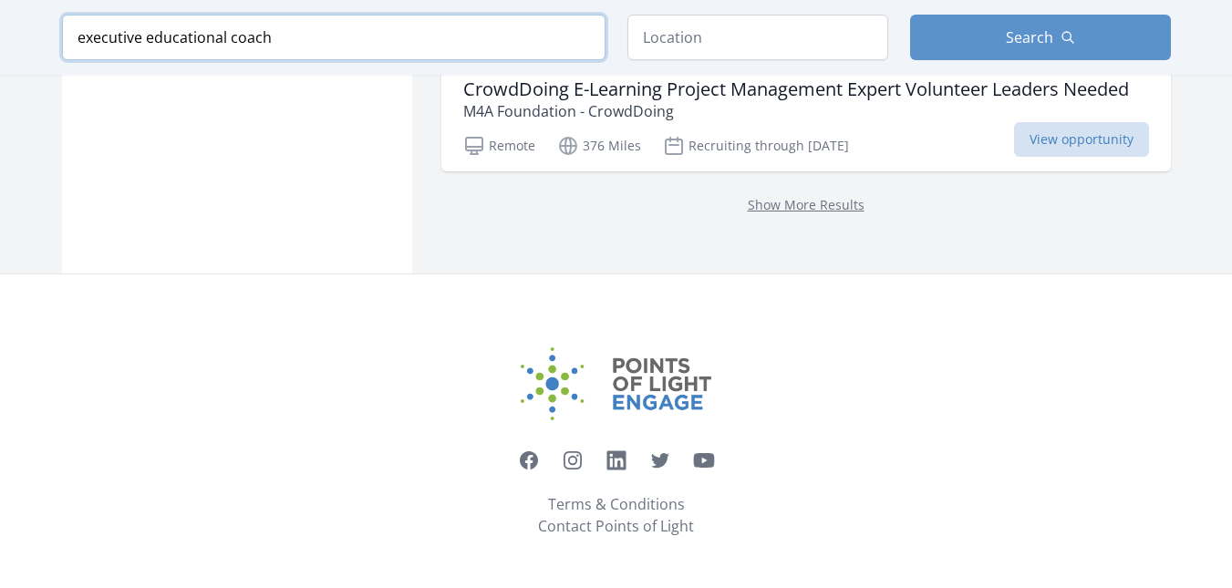
click at [580, 60] on input "executive educational coach" at bounding box center [334, 38] width 544 height 46
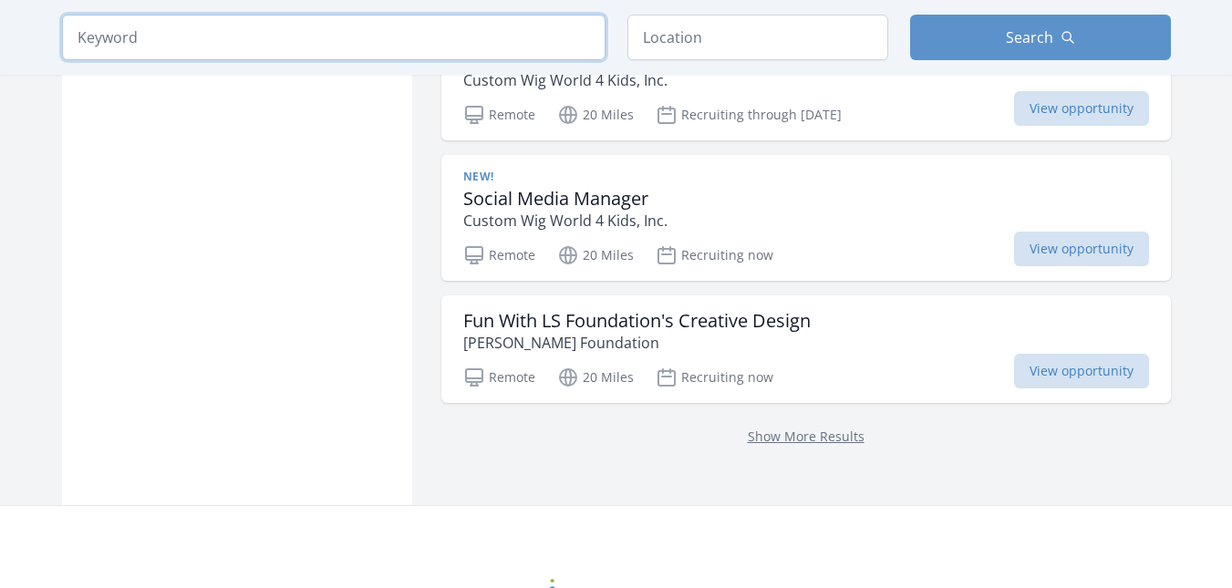
click at [403, 60] on input "search" at bounding box center [334, 38] width 544 height 46
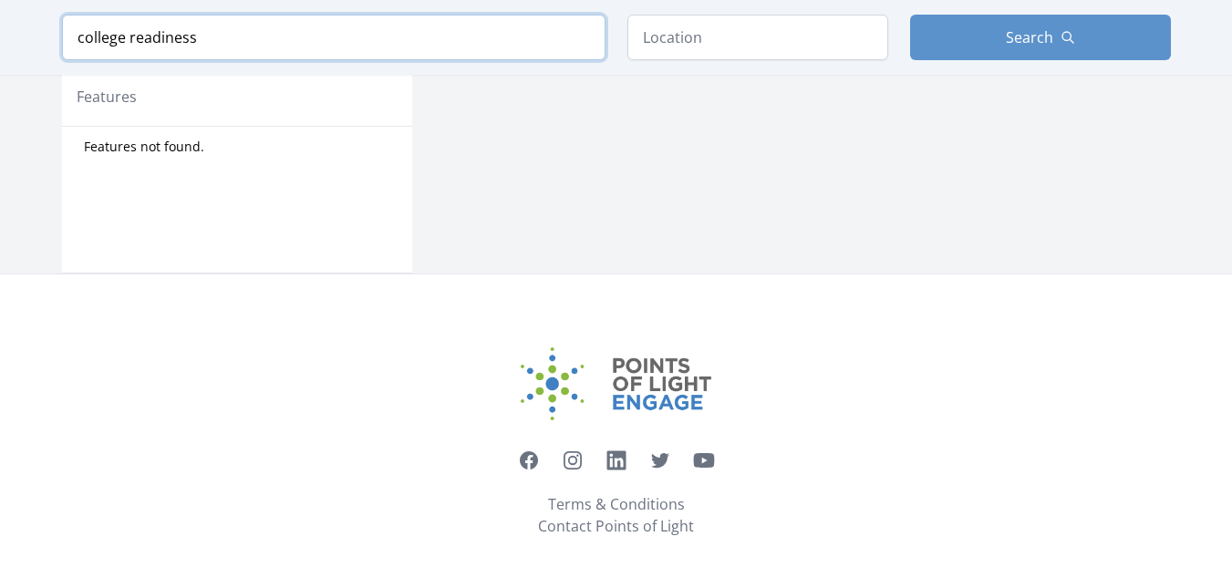
click at [338, 60] on input "college readiness" at bounding box center [334, 38] width 544 height 46
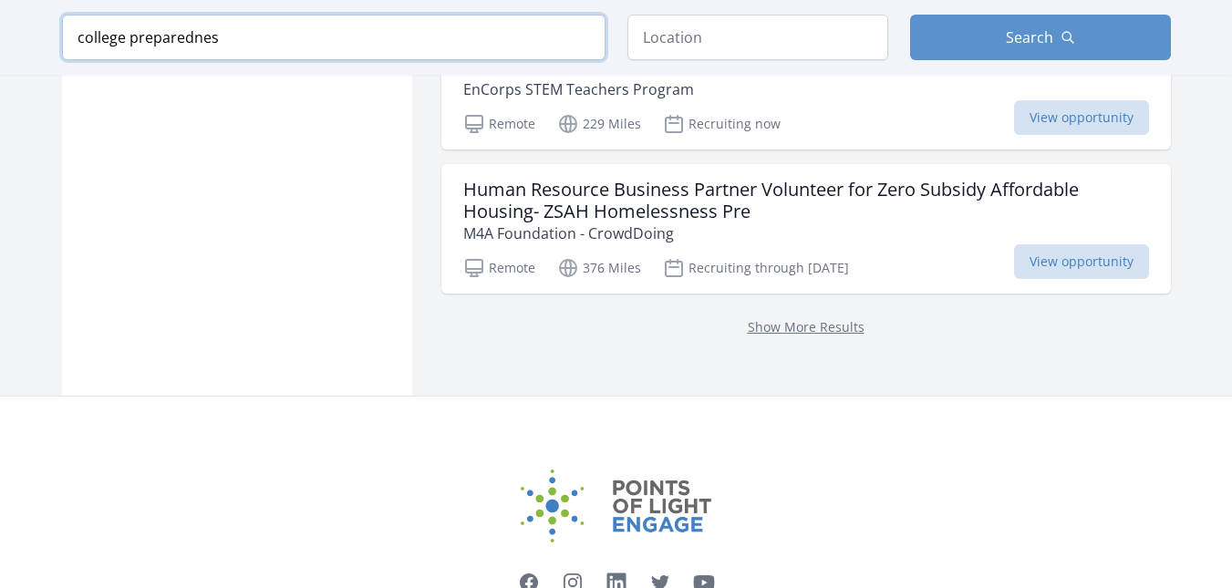
type input "college preparedness"
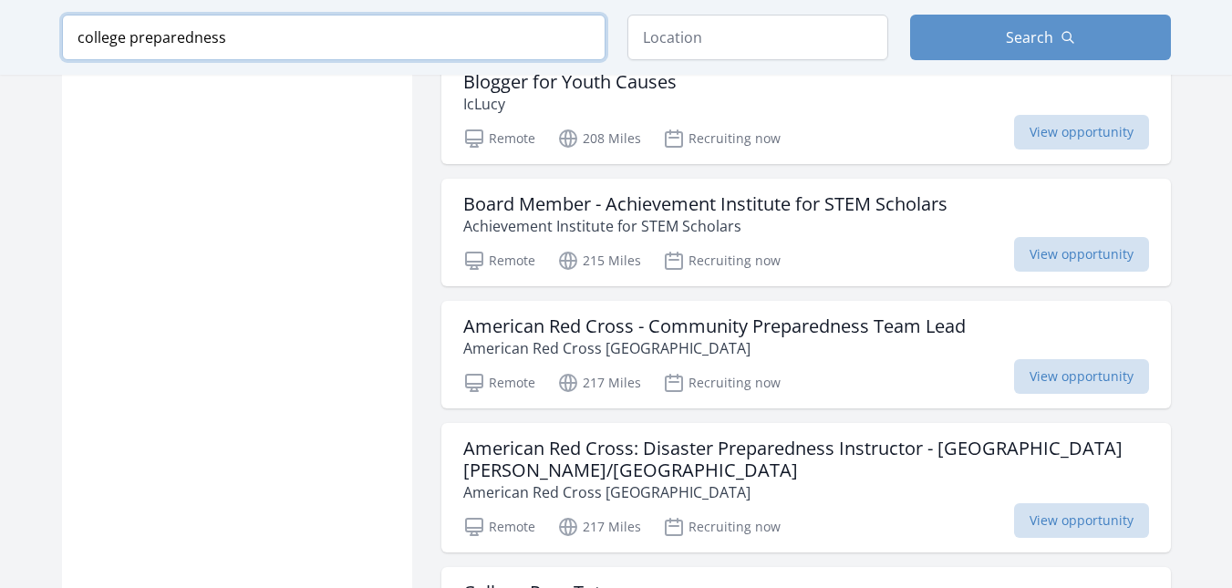
click at [584, 60] on input "college preparedness" at bounding box center [334, 38] width 544 height 46
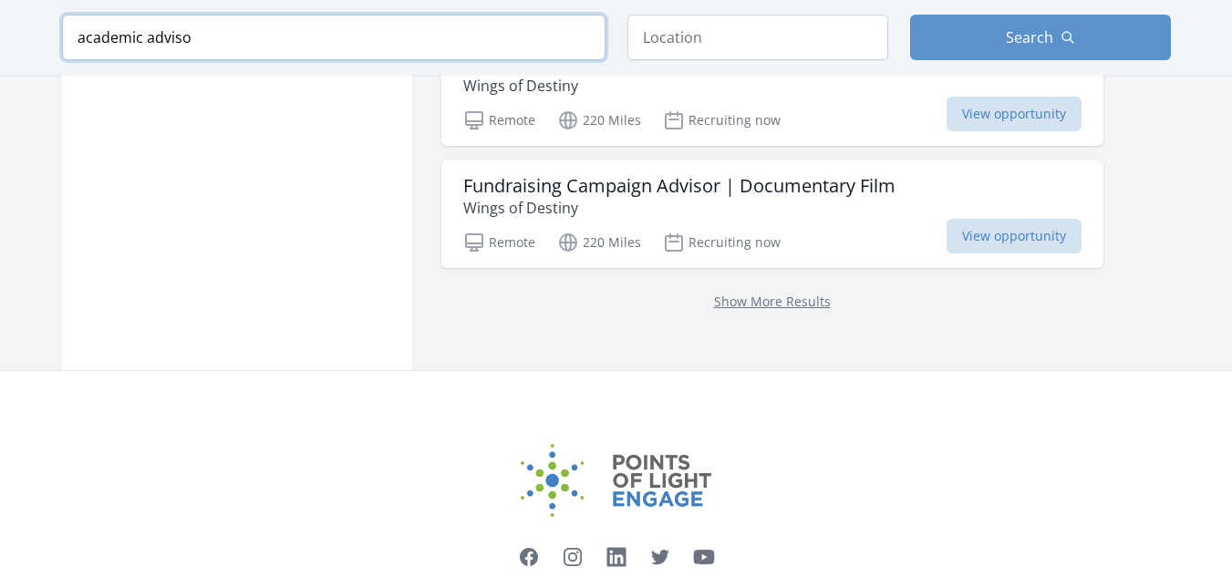
type input "academic advisor"
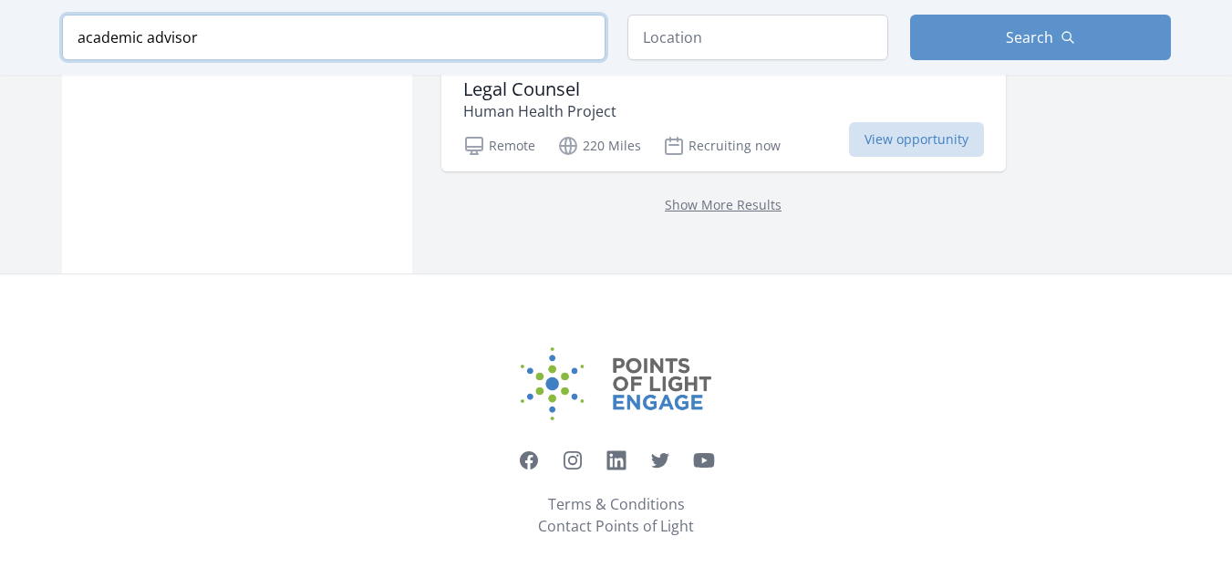
click at [577, 60] on input "academic advisor" at bounding box center [334, 38] width 544 height 46
click at [494, 60] on input "search" at bounding box center [334, 38] width 544 height 46
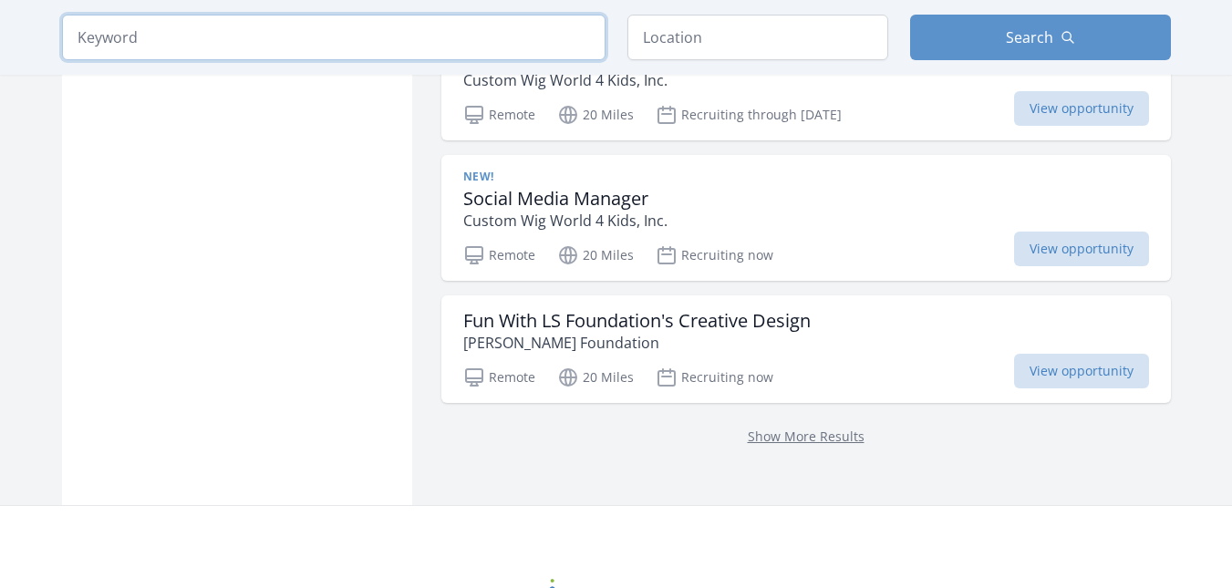
type input "c"
type input "r"
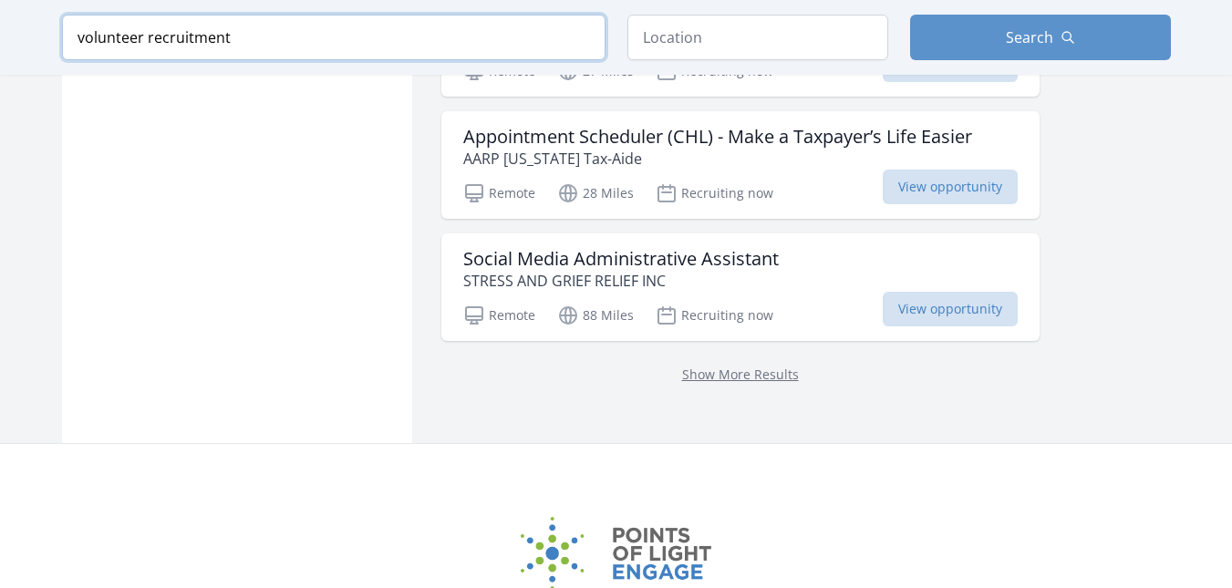
type input "volunteer recruitment"
click button "submit" at bounding box center [0, 0] width 0 height 0
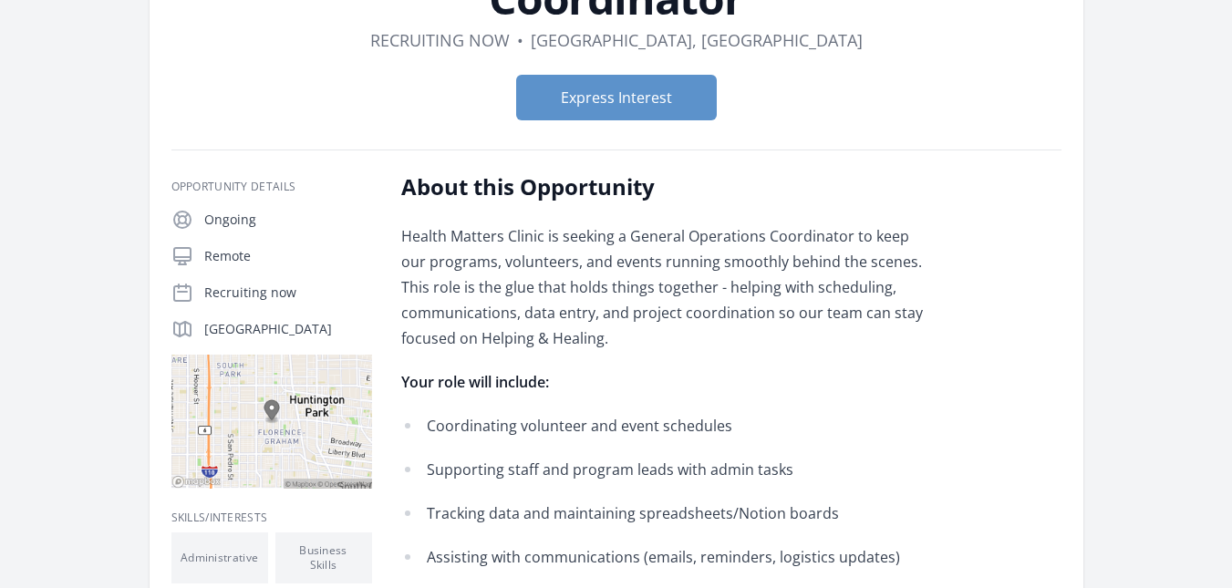
scroll to position [189, 0]
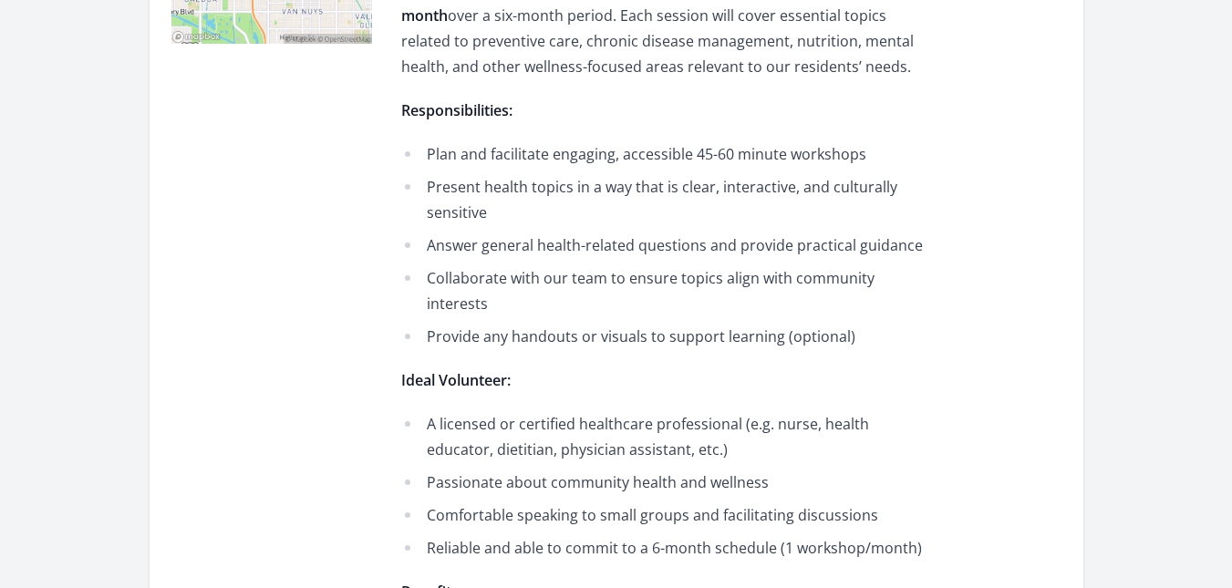
scroll to position [701, 0]
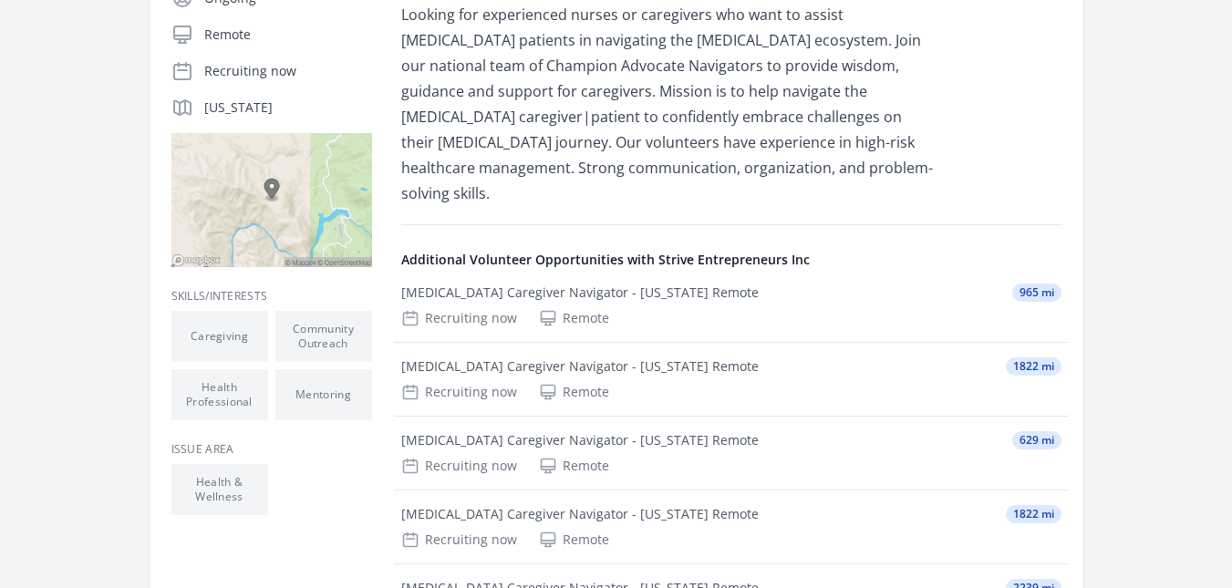
scroll to position [331, 0]
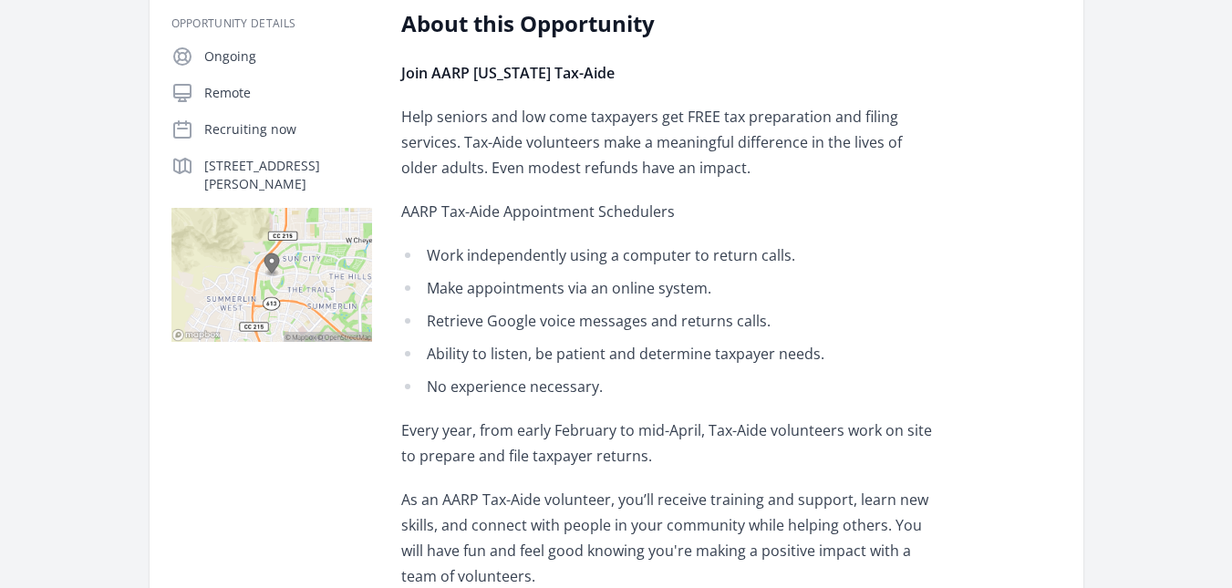
scroll to position [358, 0]
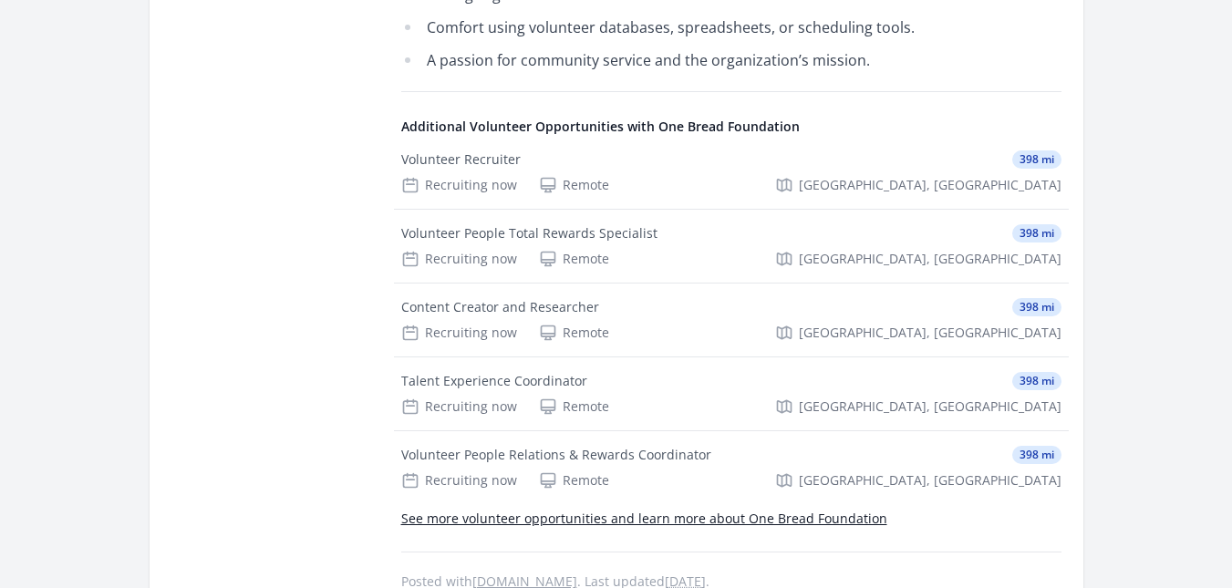
scroll to position [1707, 0]
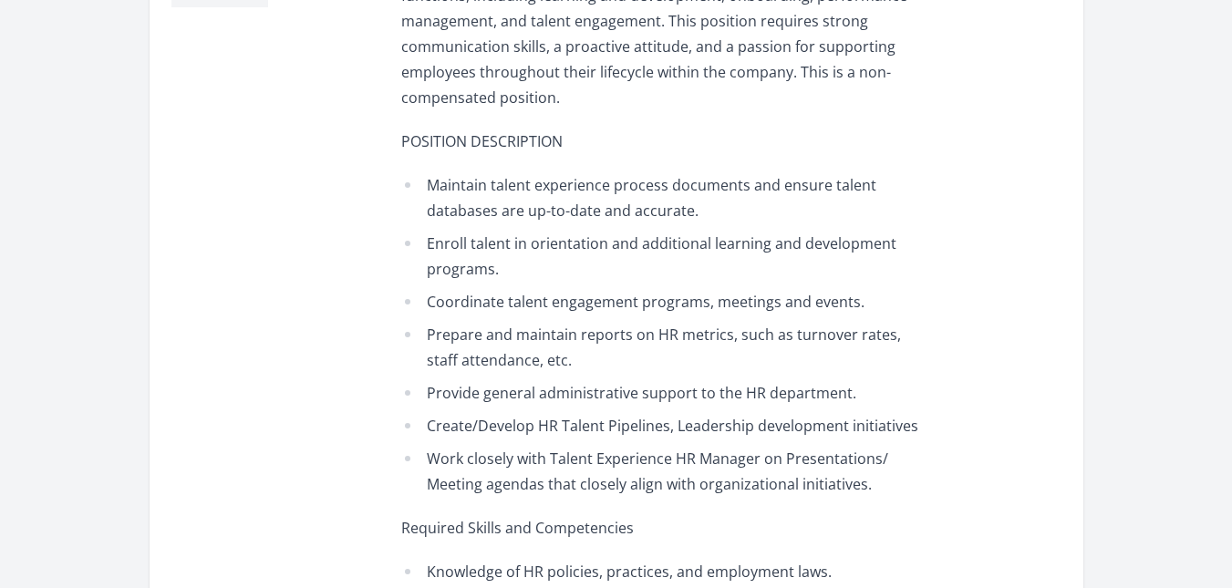
scroll to position [743, 0]
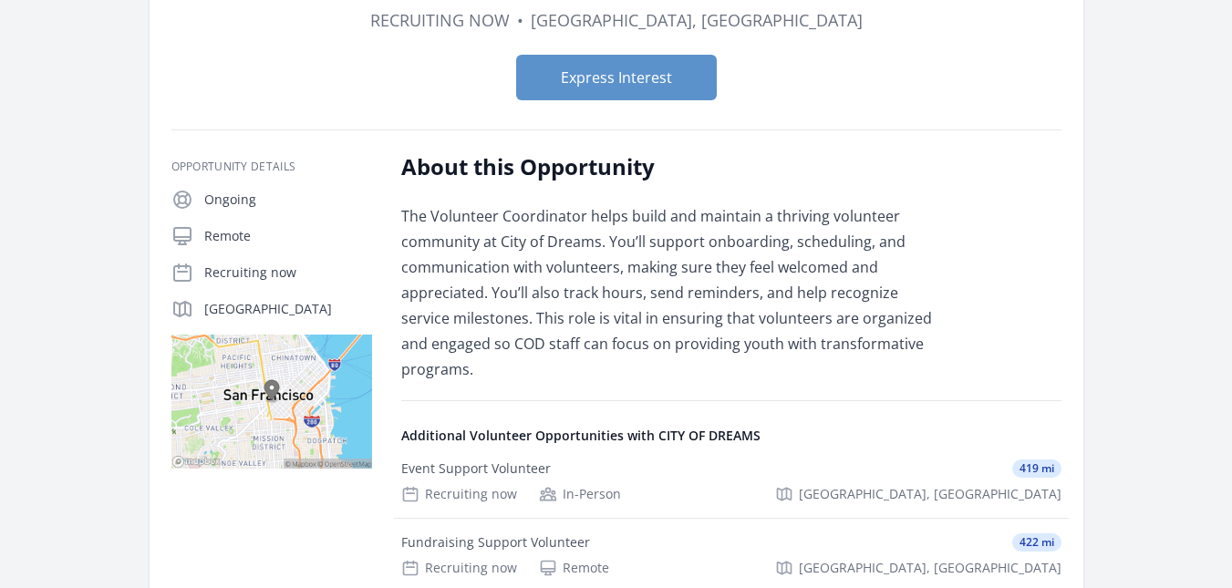
scroll to position [165, 0]
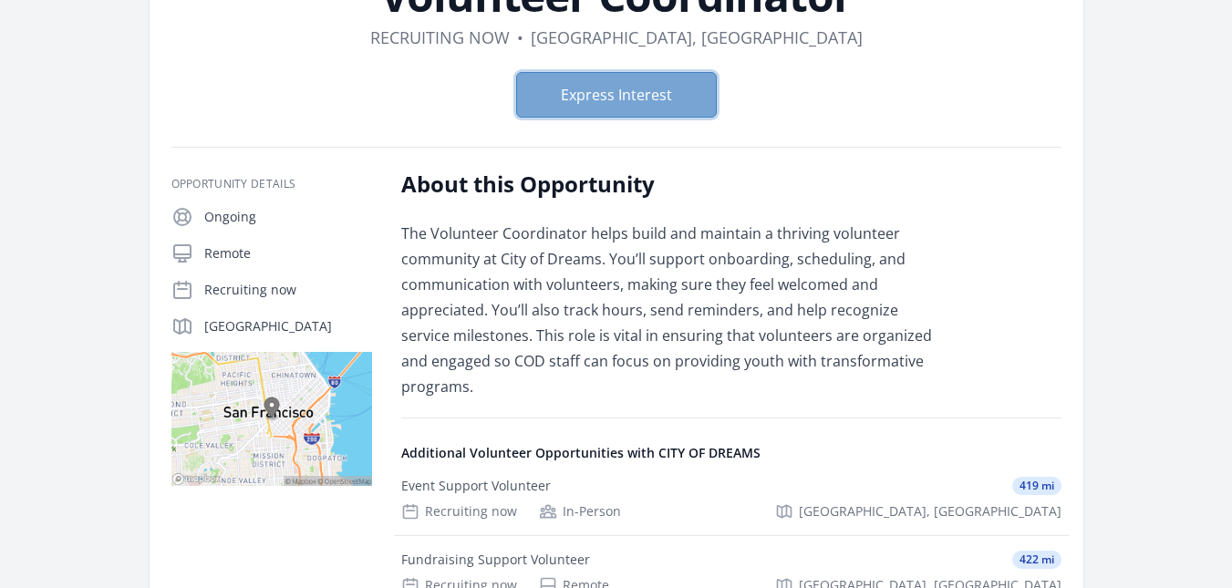
click at [637, 99] on button "Express Interest" at bounding box center [616, 95] width 201 height 46
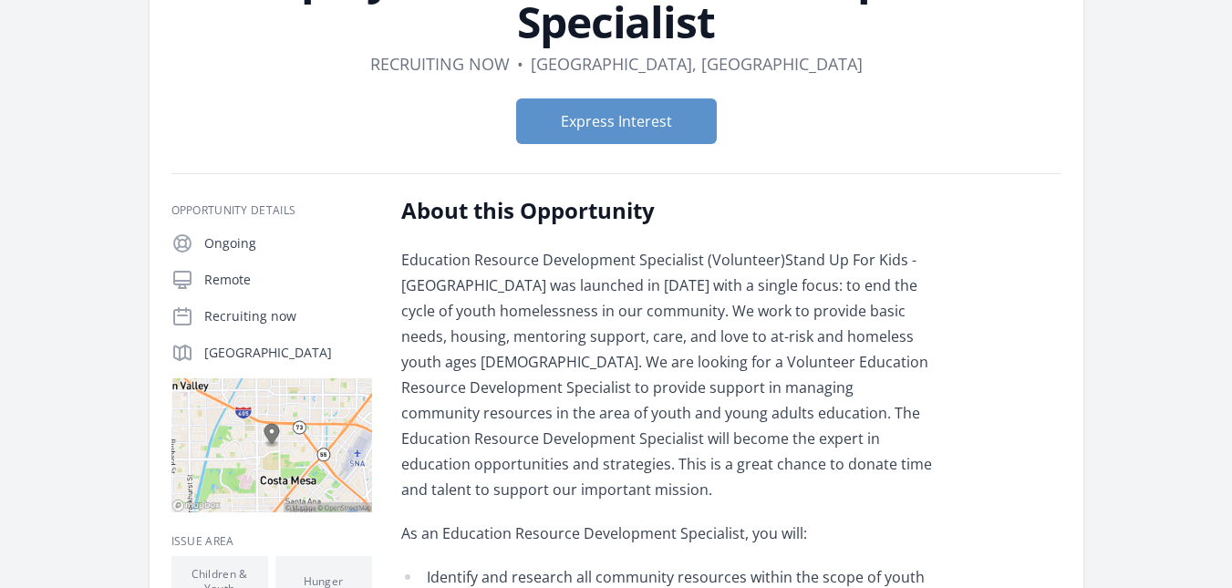
scroll to position [187, 0]
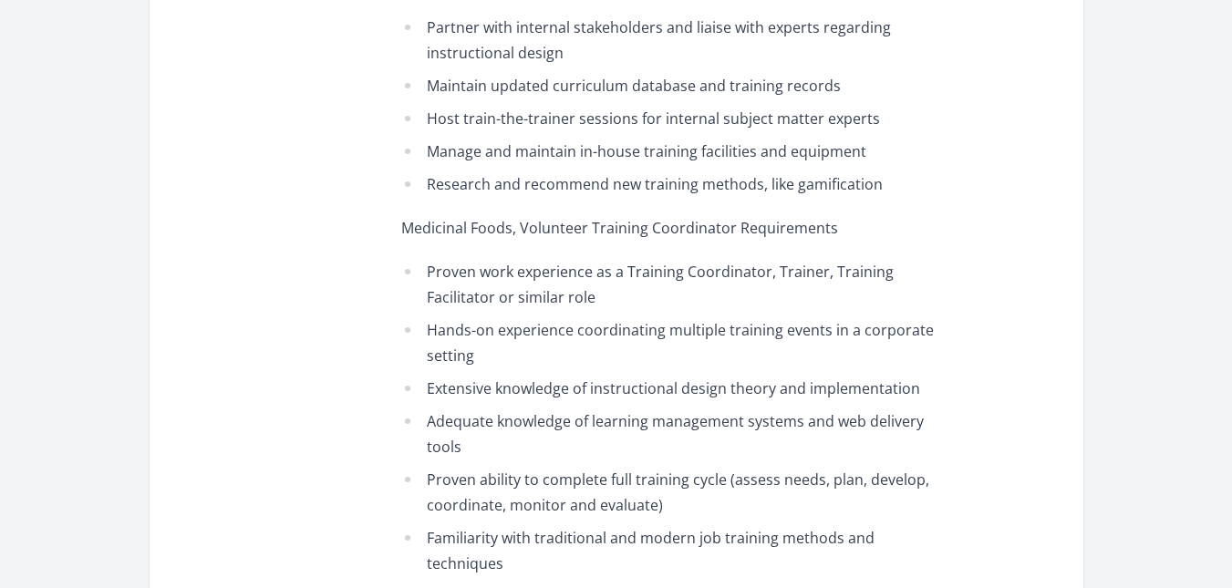
scroll to position [3185, 0]
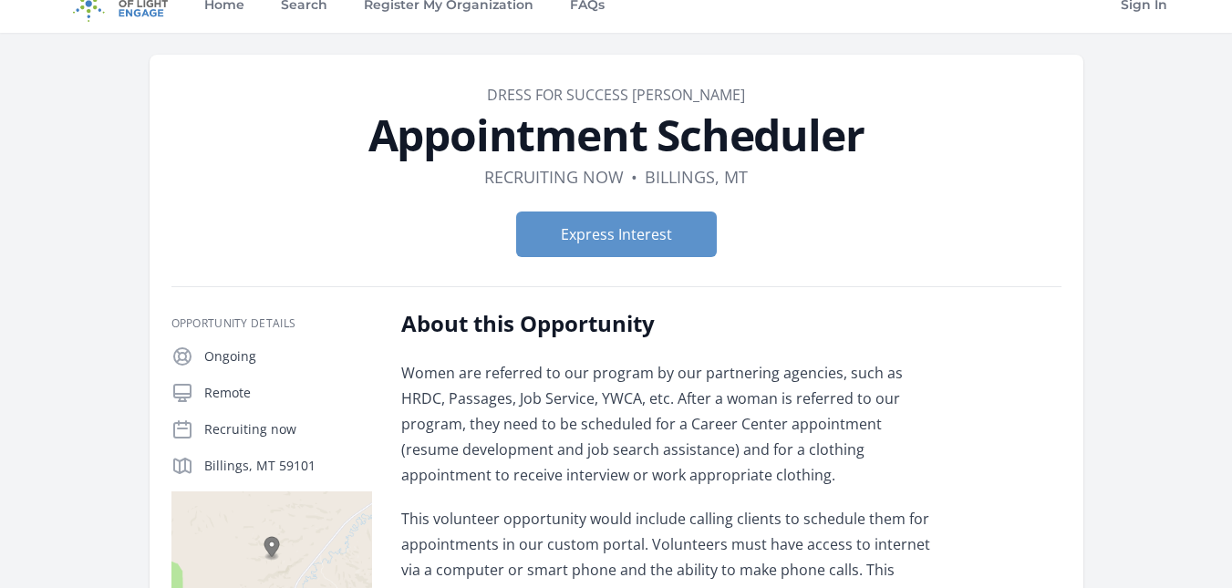
scroll to position [23, 0]
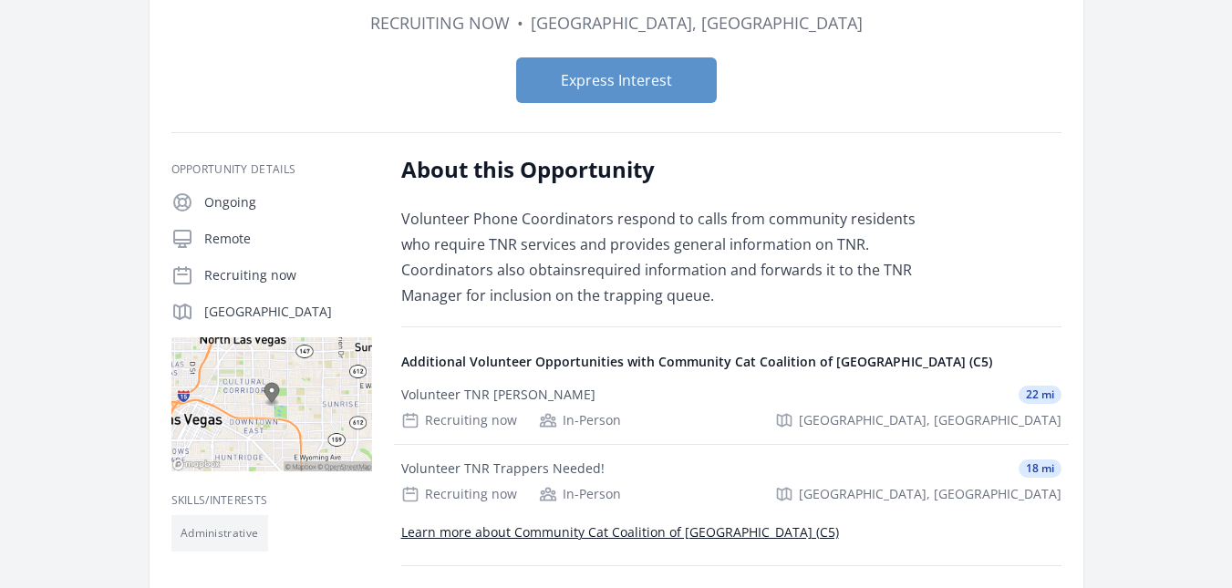
scroll to position [178, 0]
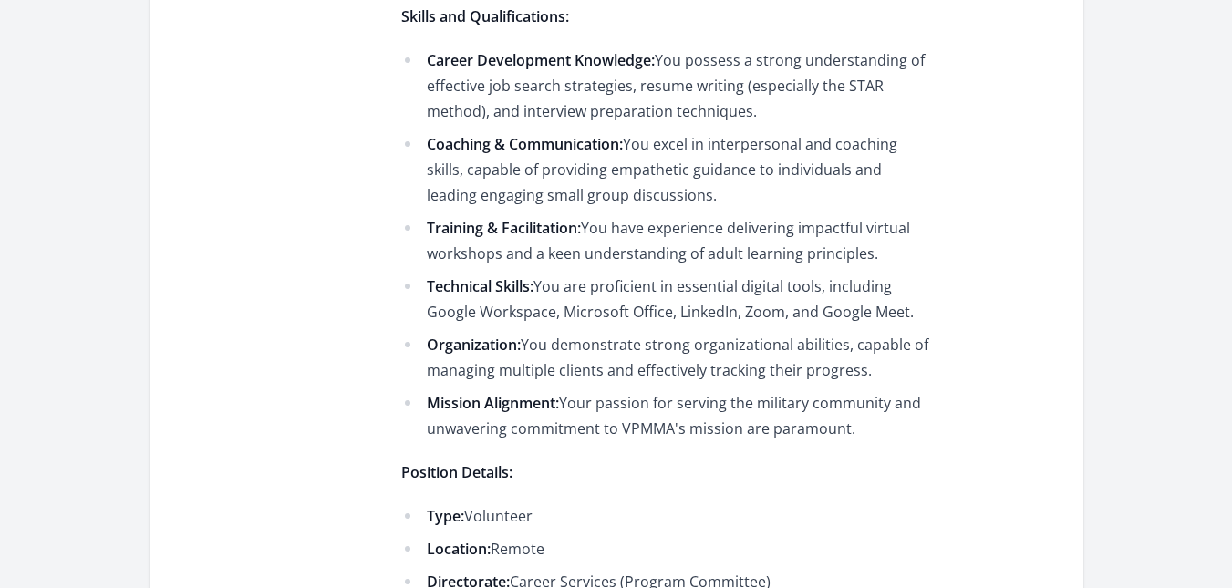
scroll to position [1280, 0]
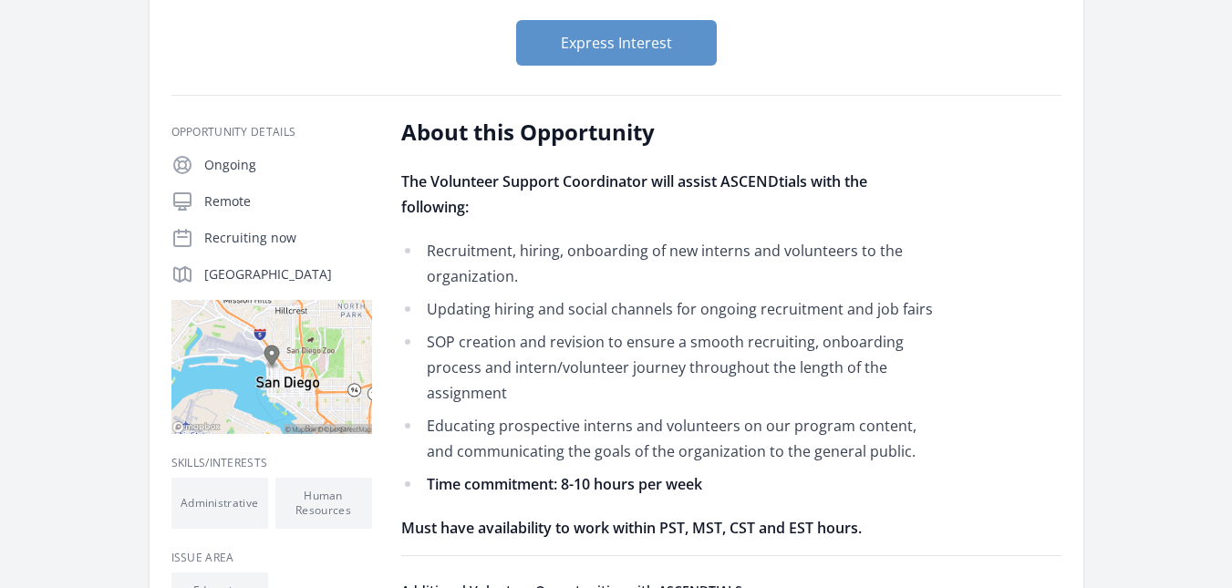
scroll to position [214, 0]
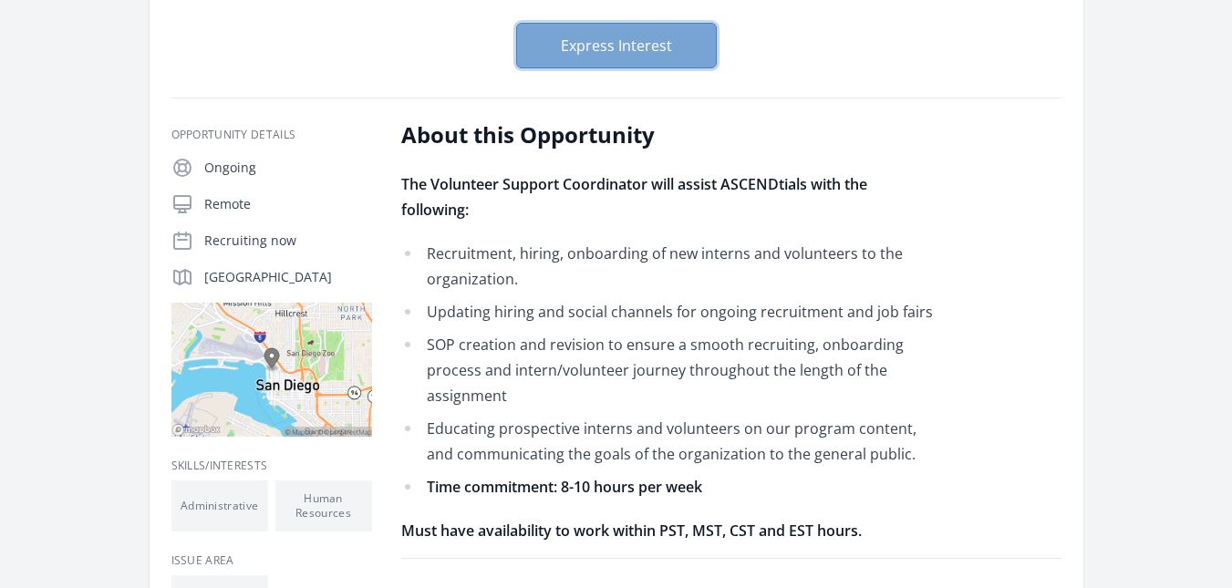
click at [588, 48] on button "Express Interest" at bounding box center [616, 46] width 201 height 46
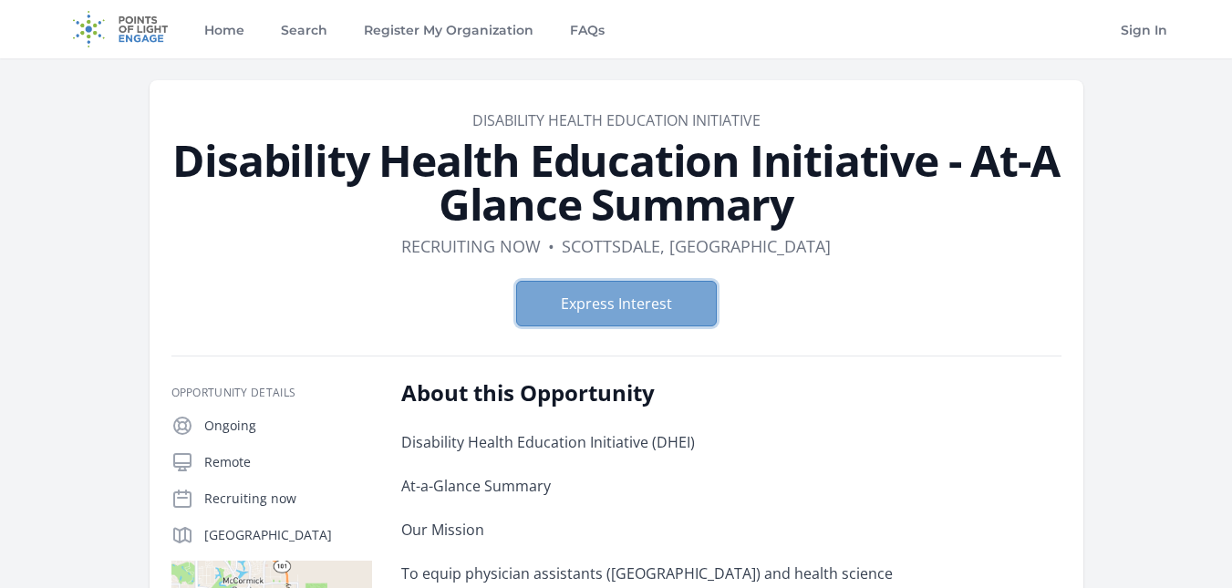
click at [647, 315] on button "Express Interest" at bounding box center [616, 304] width 201 height 46
